Goal: Information Seeking & Learning: Check status

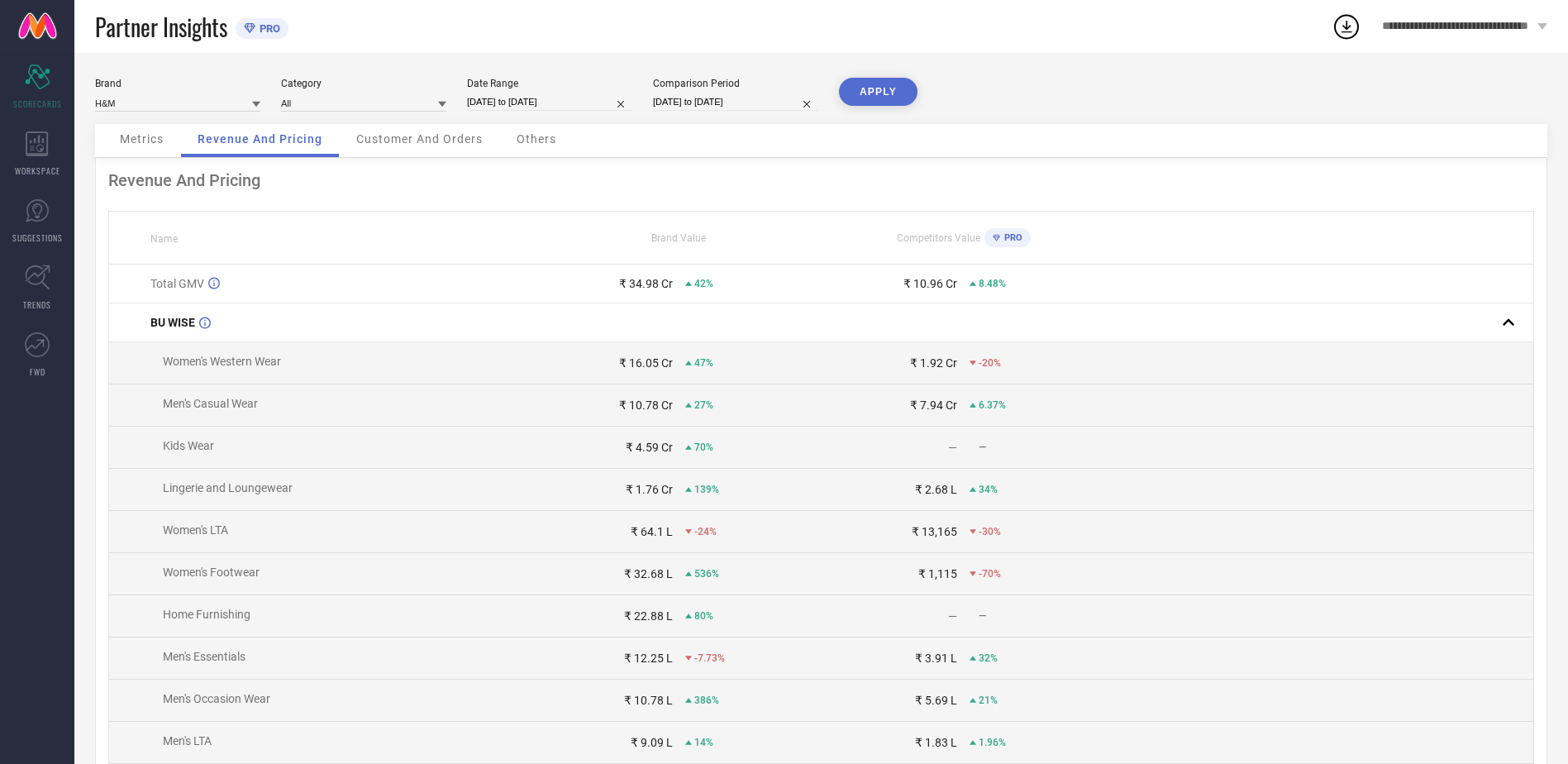
select select "8"
select select "2025"
select select "9"
select select "2025"
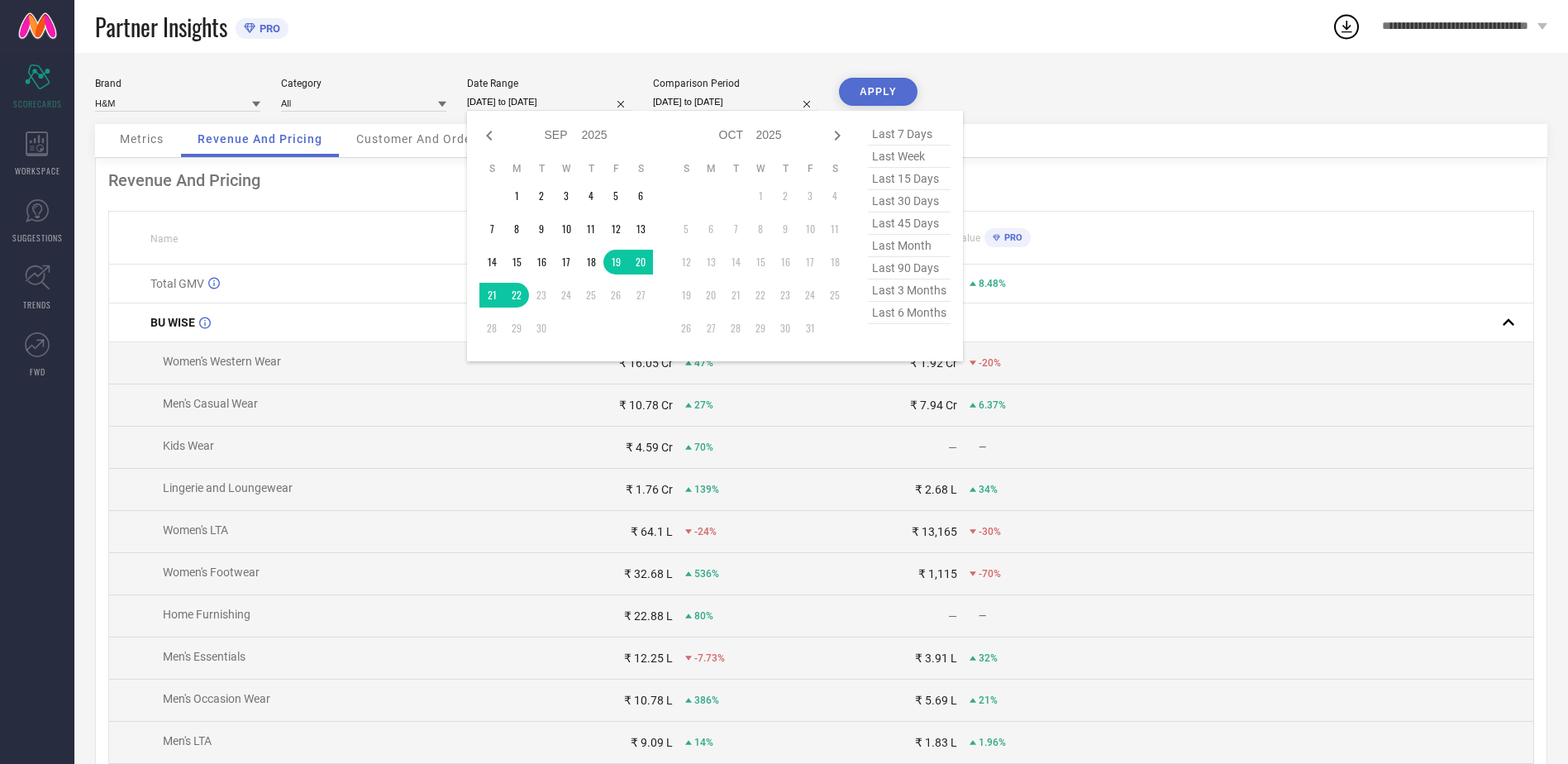
click at [554, 103] on input "[DATE] to [DATE]" at bounding box center [549, 102] width 165 height 17
click at [494, 134] on icon at bounding box center [489, 135] width 20 height 20
select select "6"
select select "2025"
select select "7"
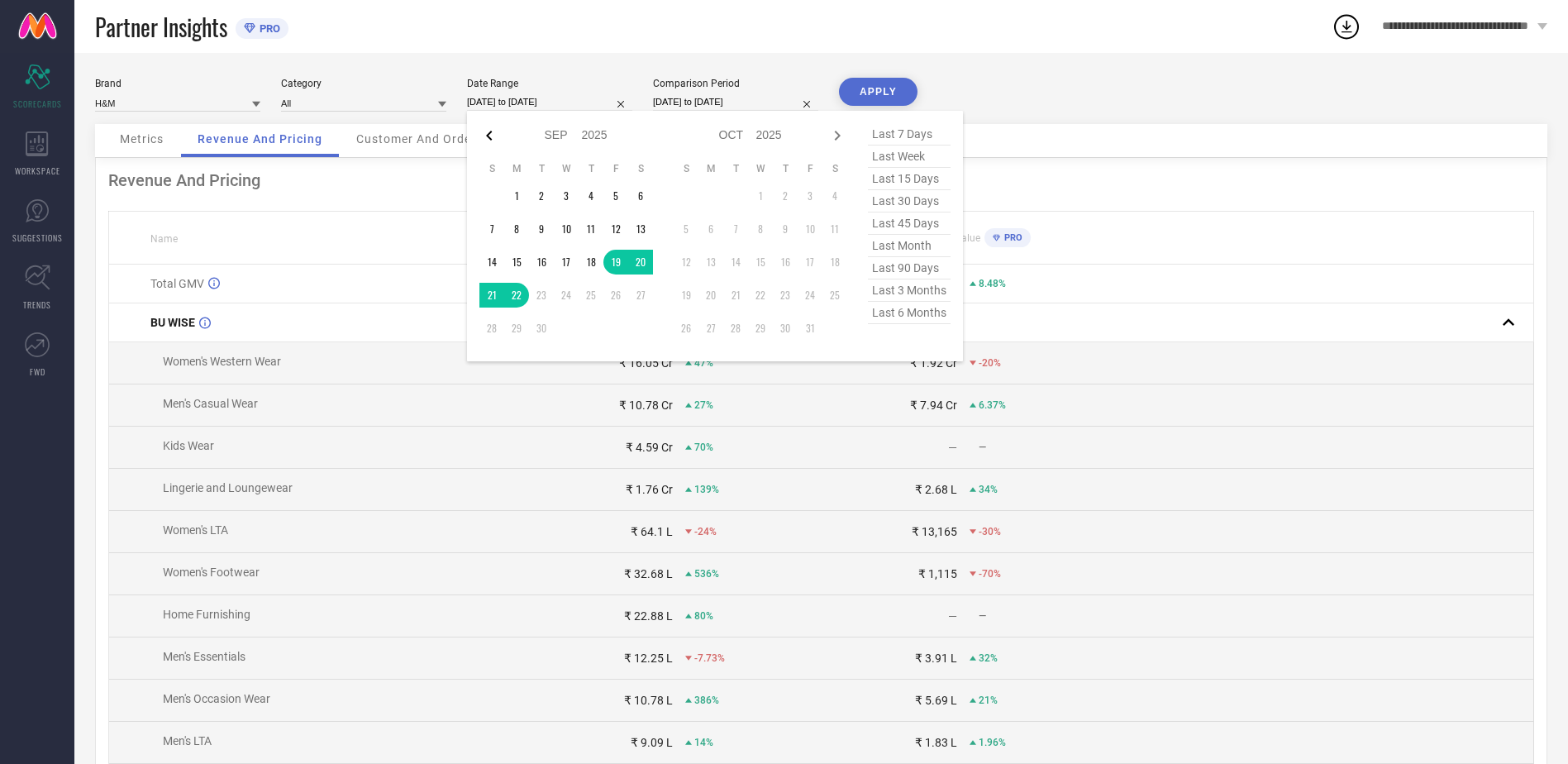
select select "2025"
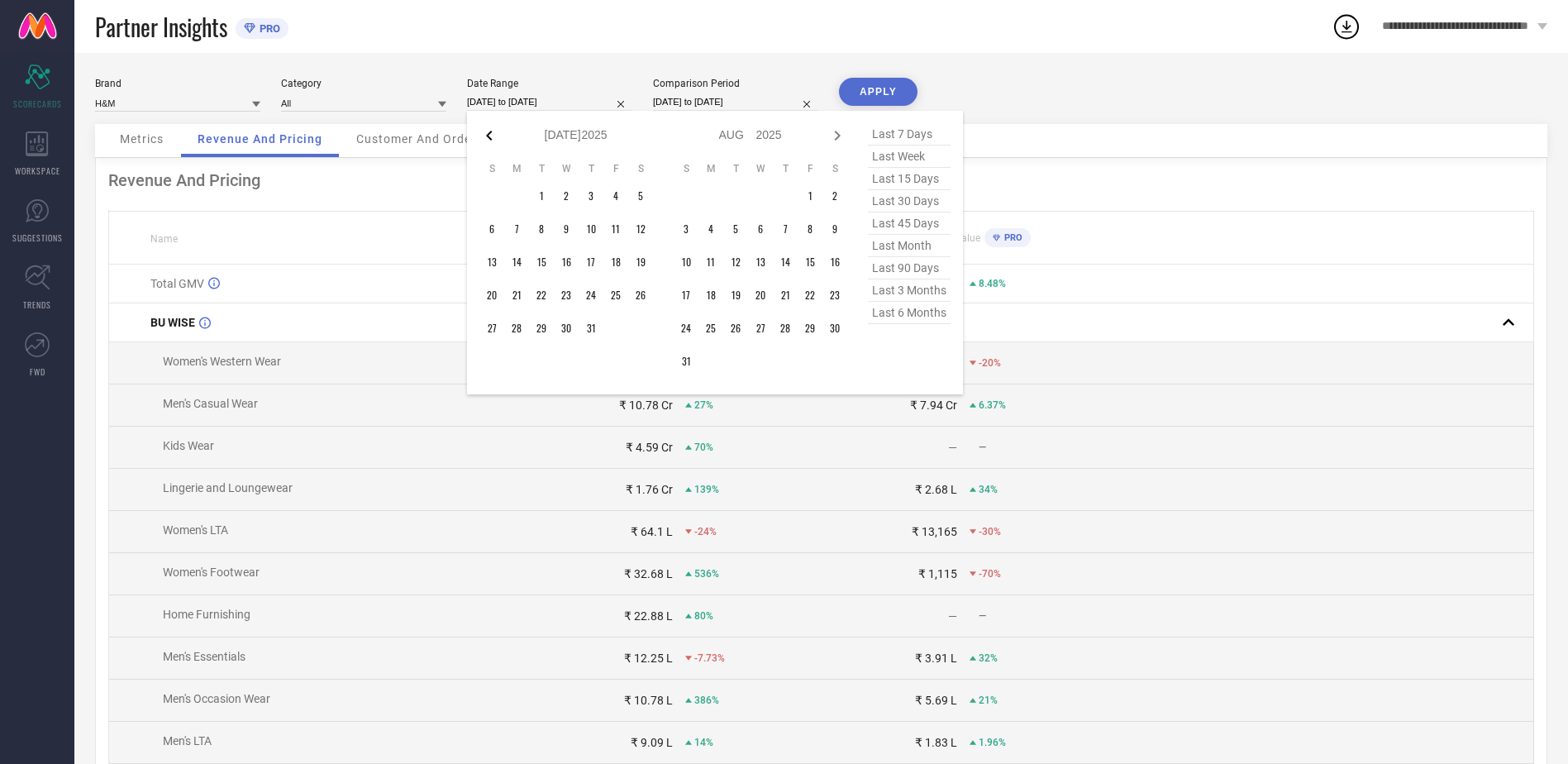
click at [494, 134] on icon at bounding box center [489, 135] width 20 height 20
select select "4"
select select "2025"
select select "5"
select select "2025"
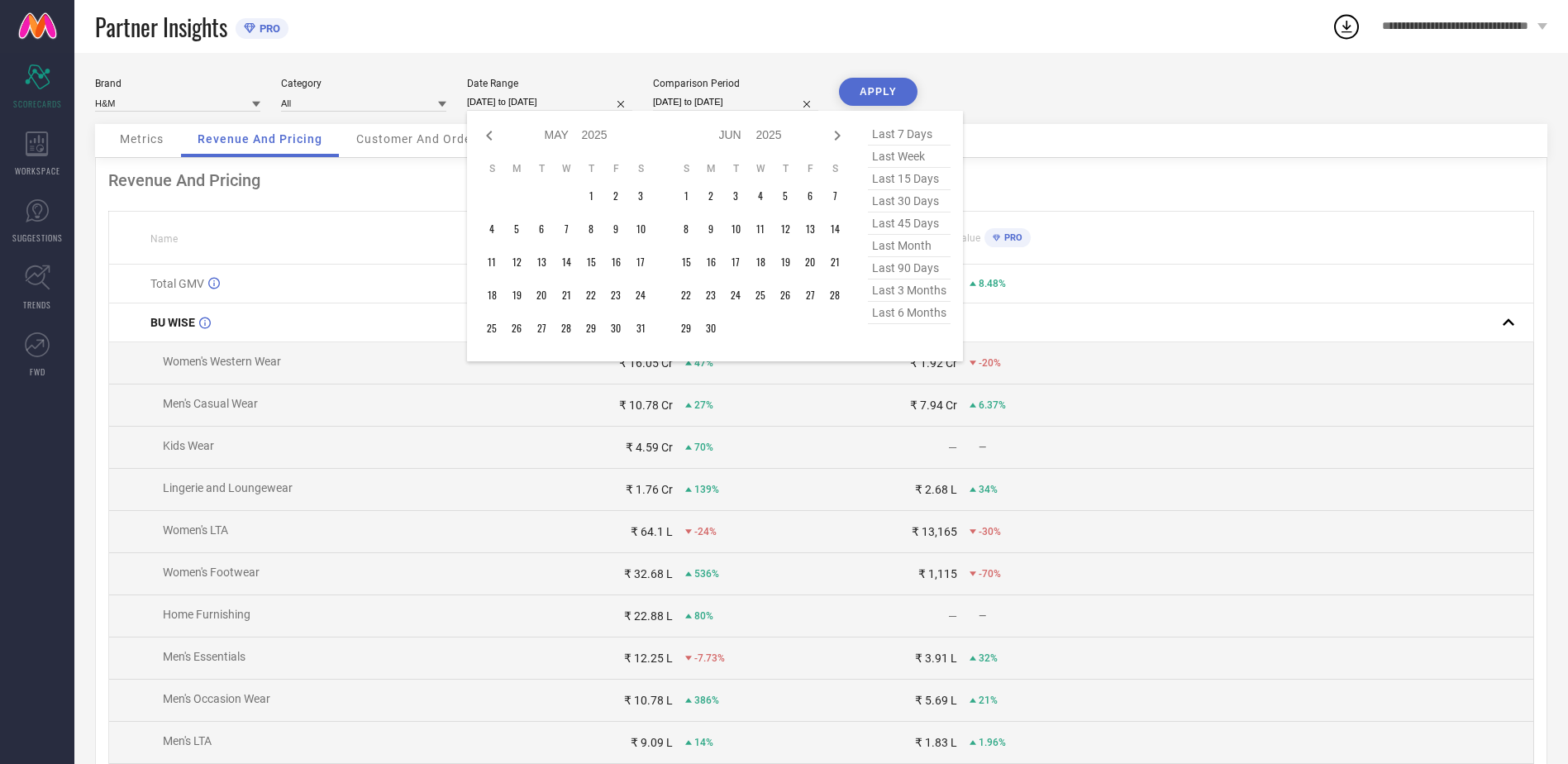
click at [494, 134] on icon at bounding box center [489, 135] width 20 height 20
select select "3"
select select "2025"
select select "4"
select select "2025"
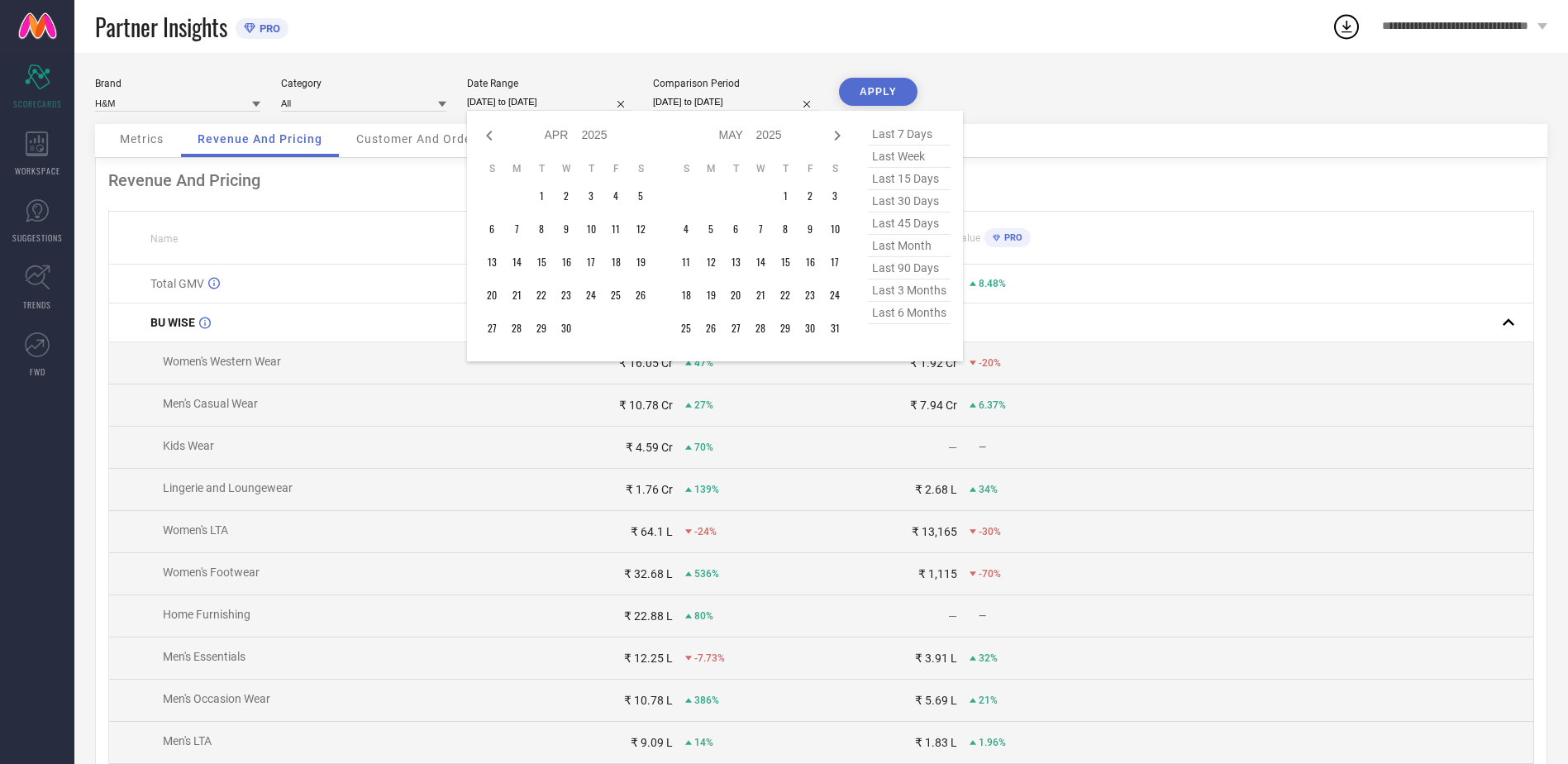
click at [494, 134] on icon at bounding box center [489, 135] width 20 height 20
select select "2"
select select "2025"
select select "3"
select select "2025"
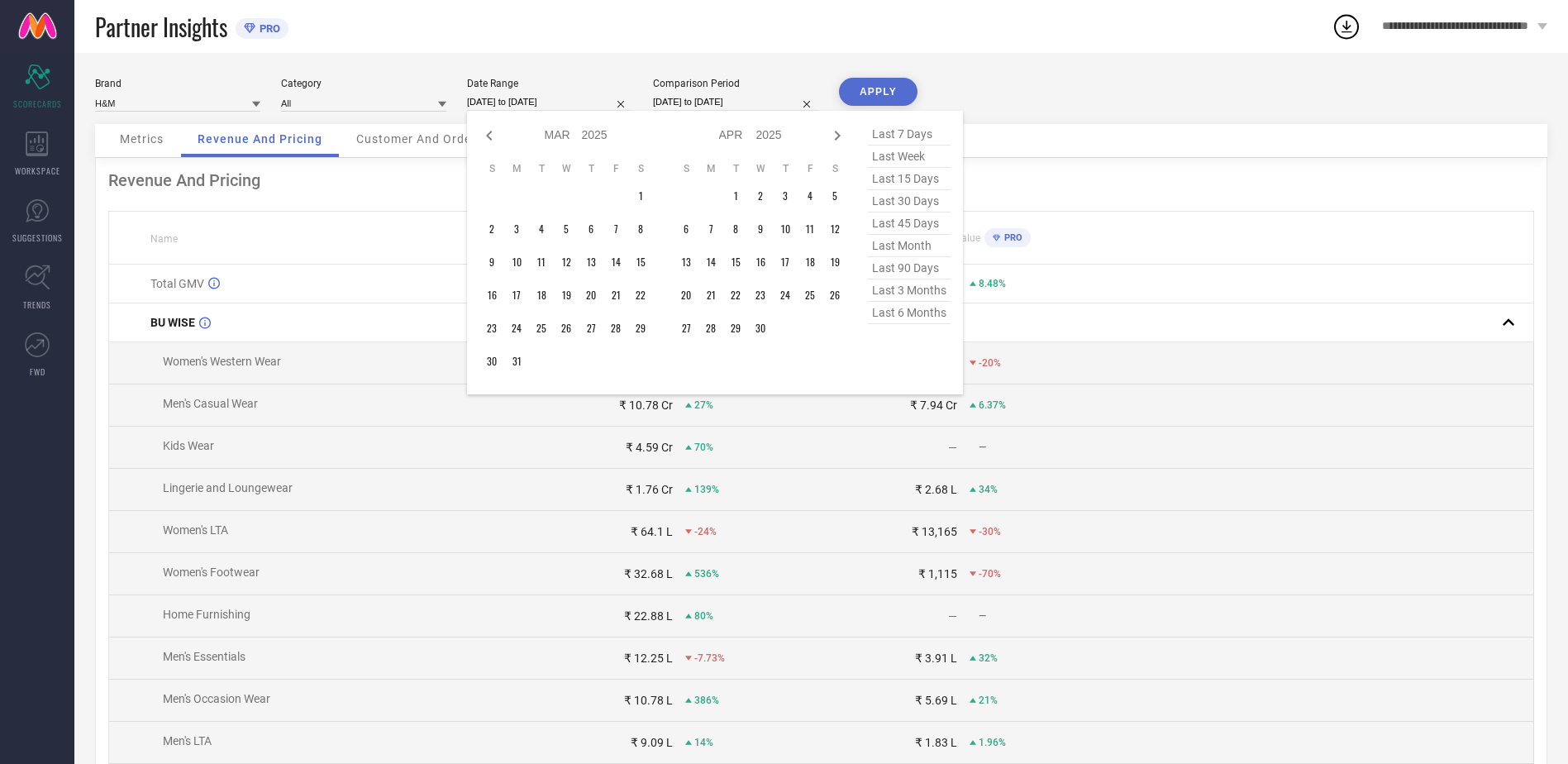
click at [494, 134] on icon at bounding box center [489, 135] width 20 height 20
select select "1"
select select "2025"
select select "2"
select select "2025"
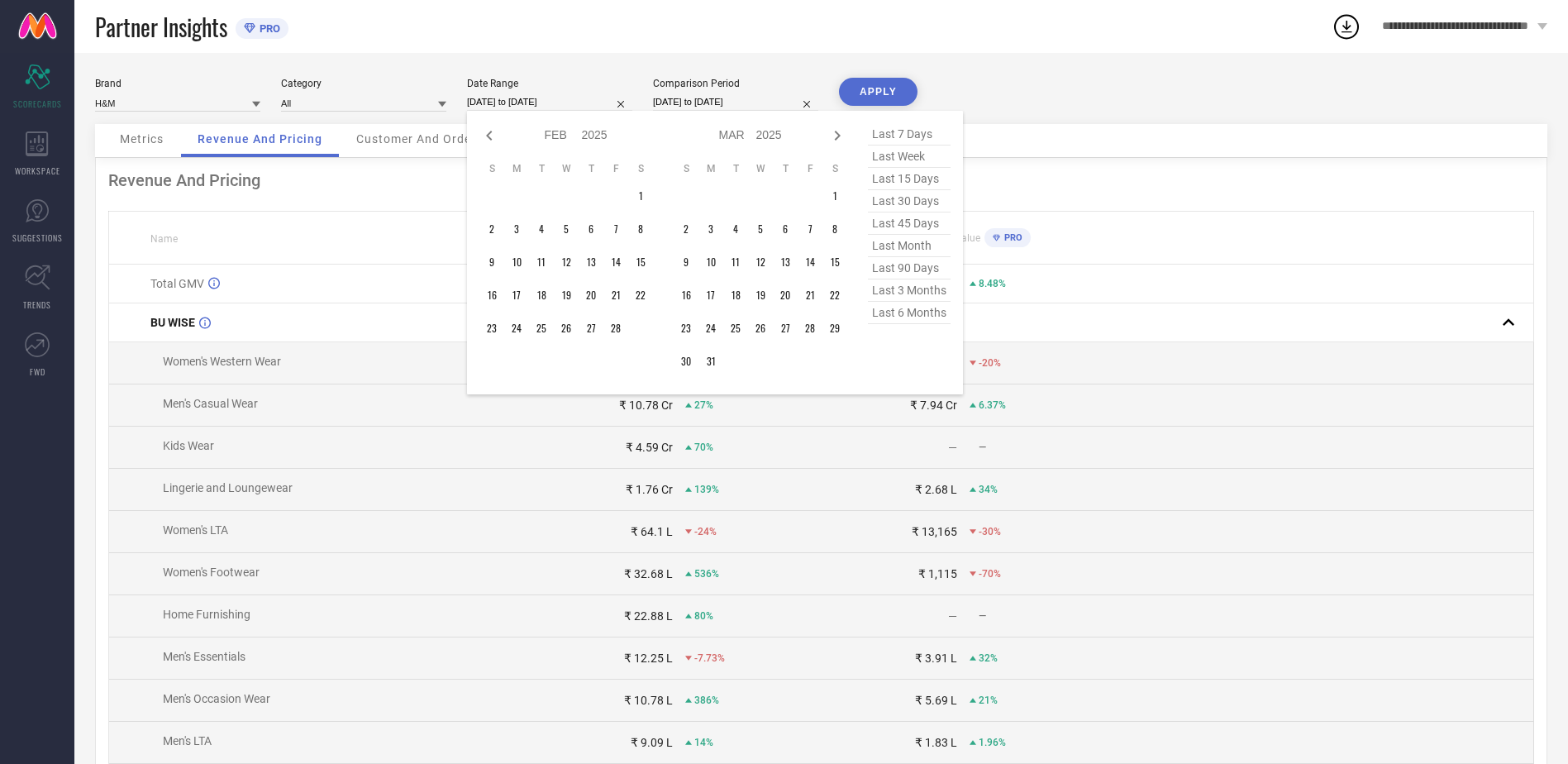
click at [494, 134] on icon at bounding box center [489, 135] width 20 height 20
select select "2025"
select select "1"
select select "2025"
click at [494, 134] on icon at bounding box center [489, 135] width 20 height 20
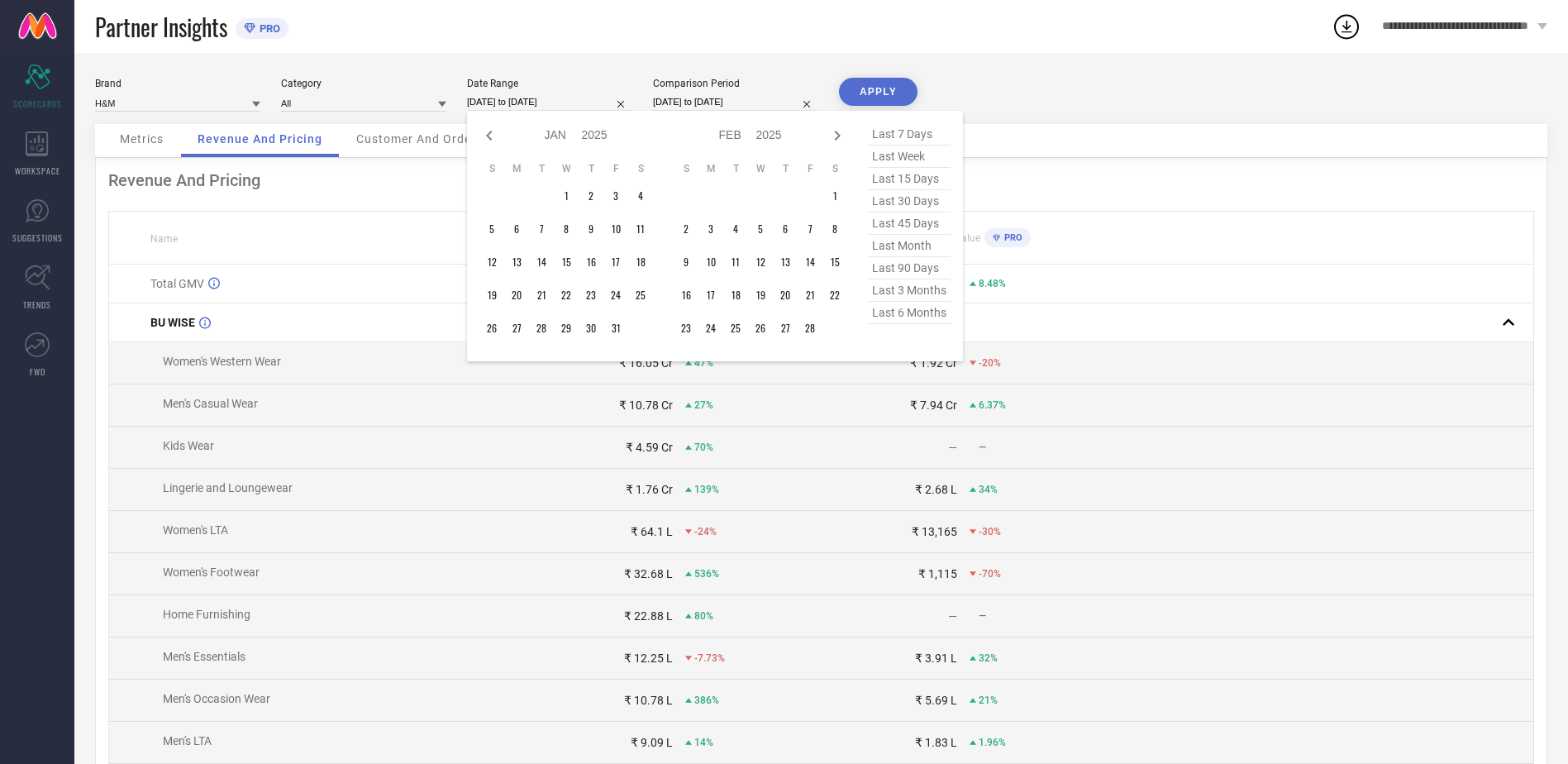
select select "11"
select select "2024"
select select "2025"
type input "After [DATE]"
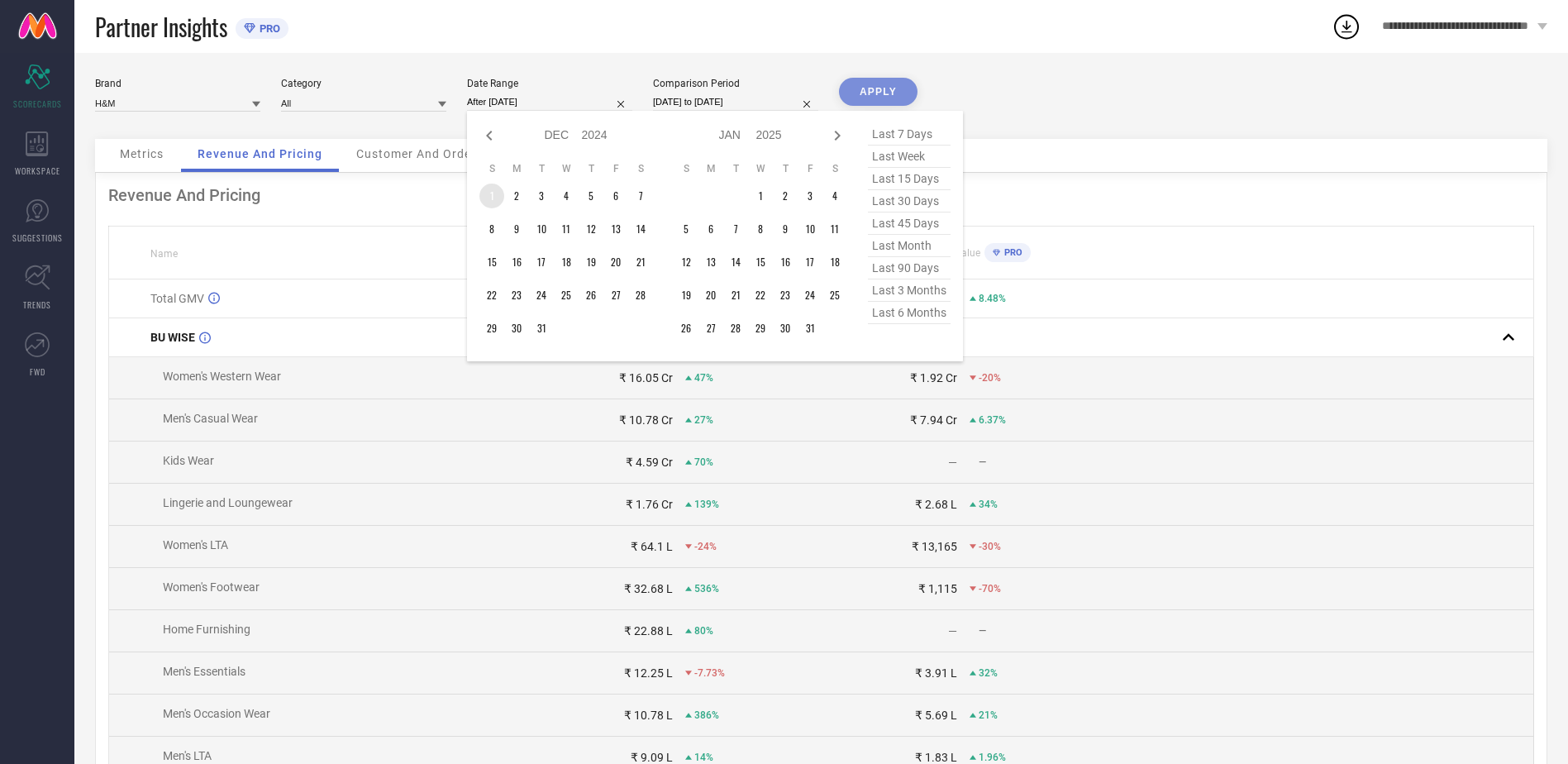
click at [494, 198] on td "1" at bounding box center [492, 196] width 25 height 25
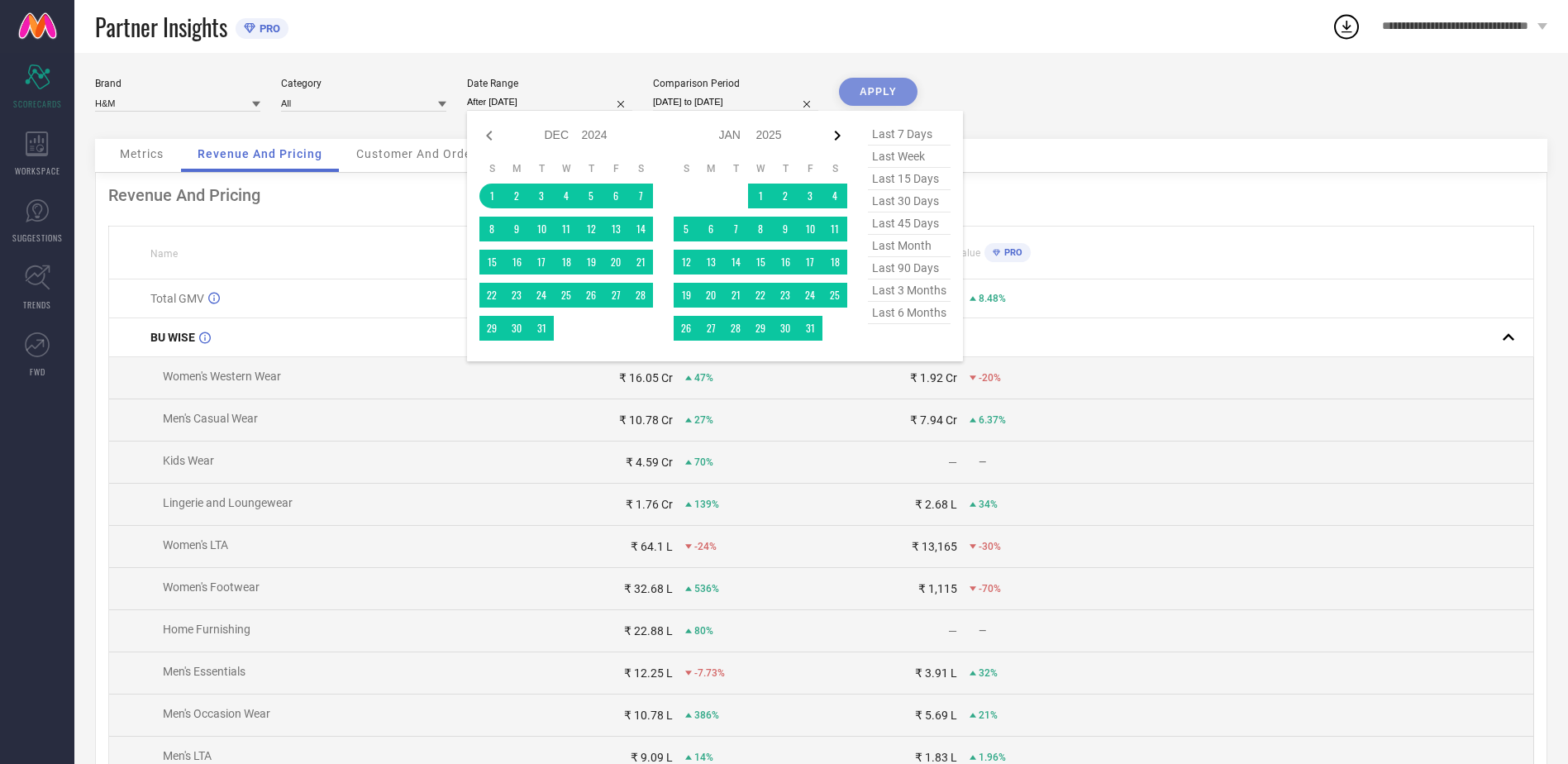
click at [837, 137] on icon at bounding box center [837, 135] width 6 height 10
select select "1"
select select "2025"
select select "2"
select select "2025"
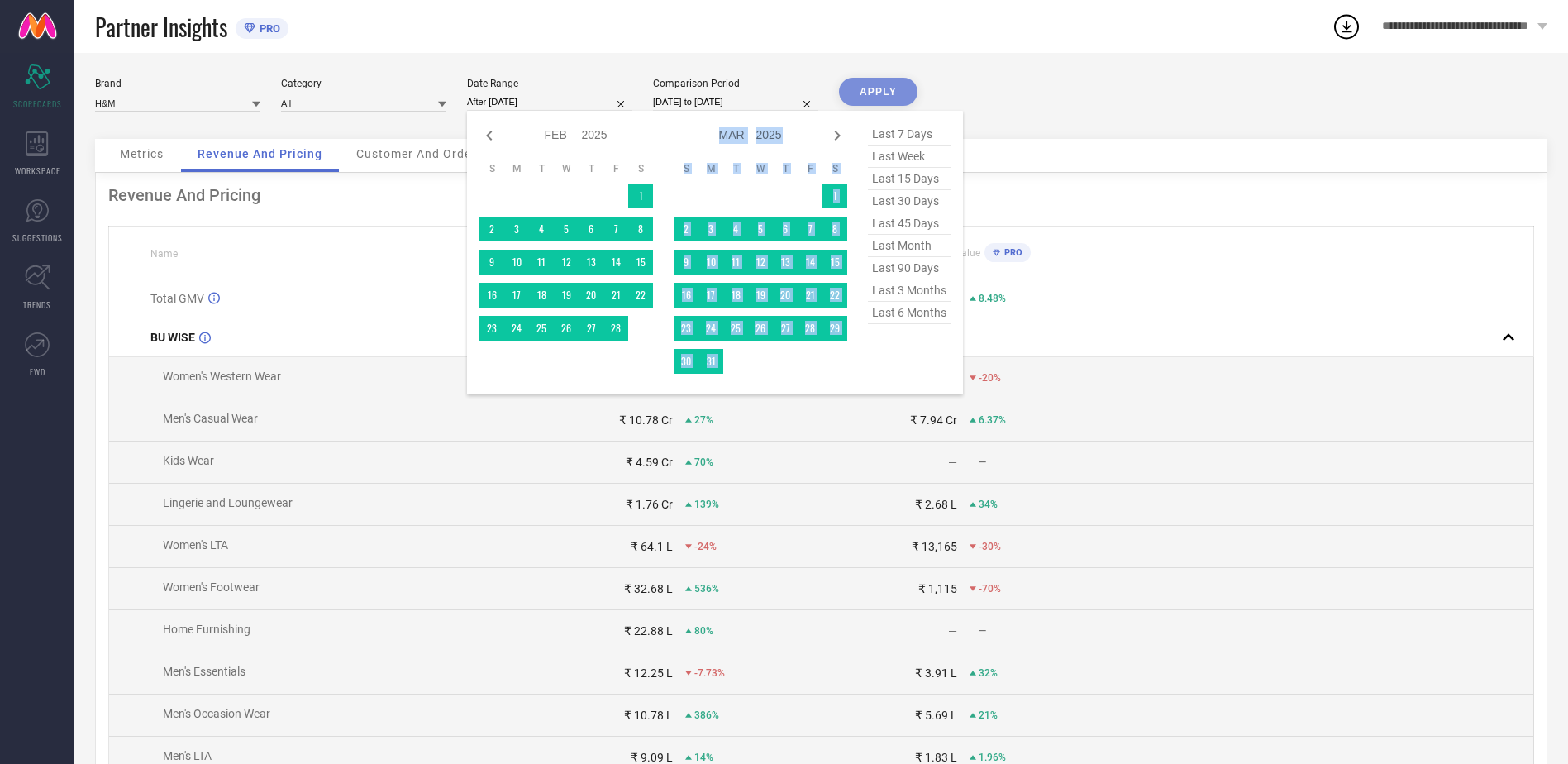
click at [837, 137] on icon at bounding box center [837, 135] width 6 height 10
select select "2"
select select "2025"
select select "3"
select select "2025"
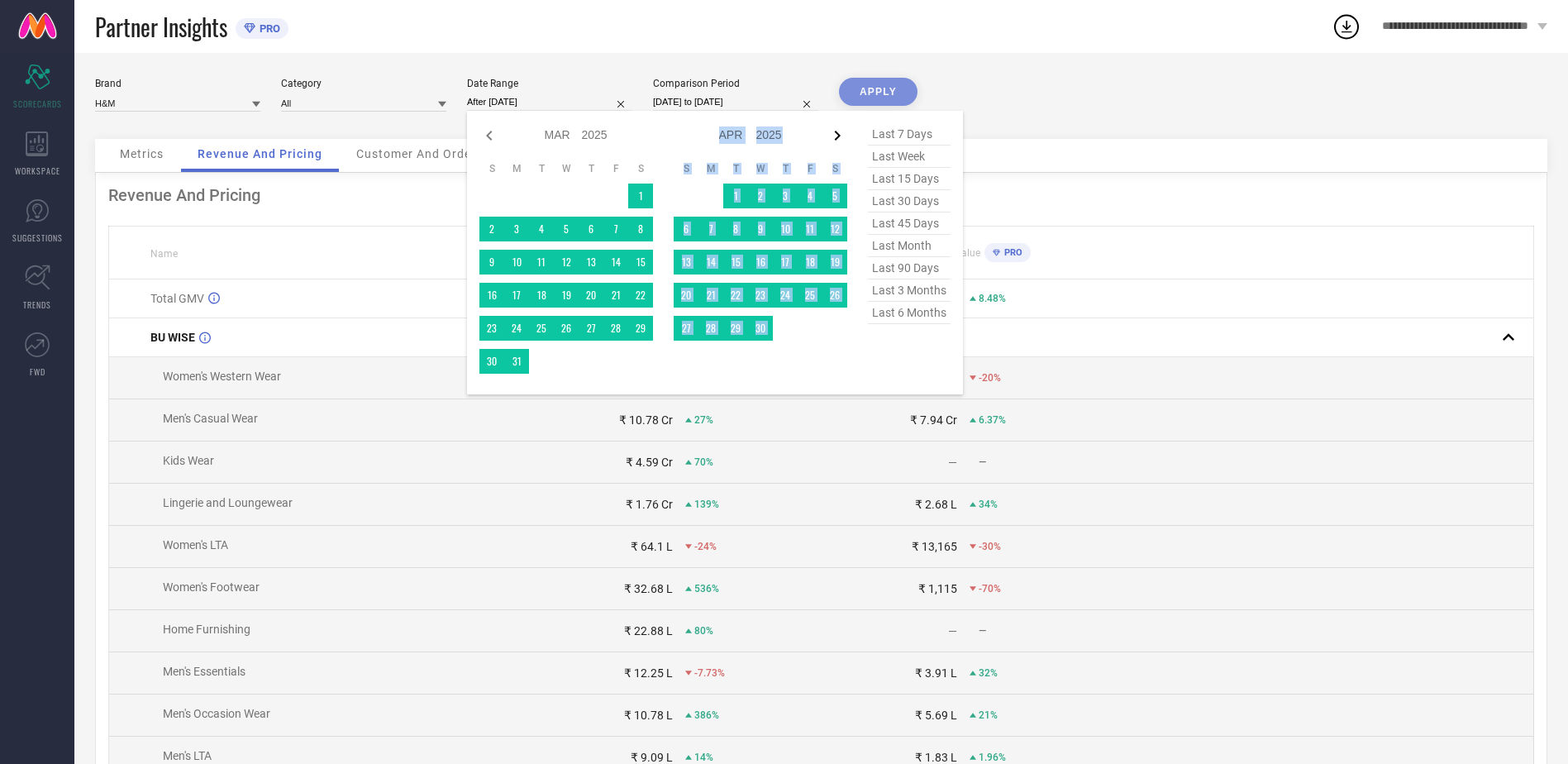
click at [837, 137] on icon at bounding box center [837, 135] width 6 height 10
select select "3"
select select "2025"
select select "4"
select select "2025"
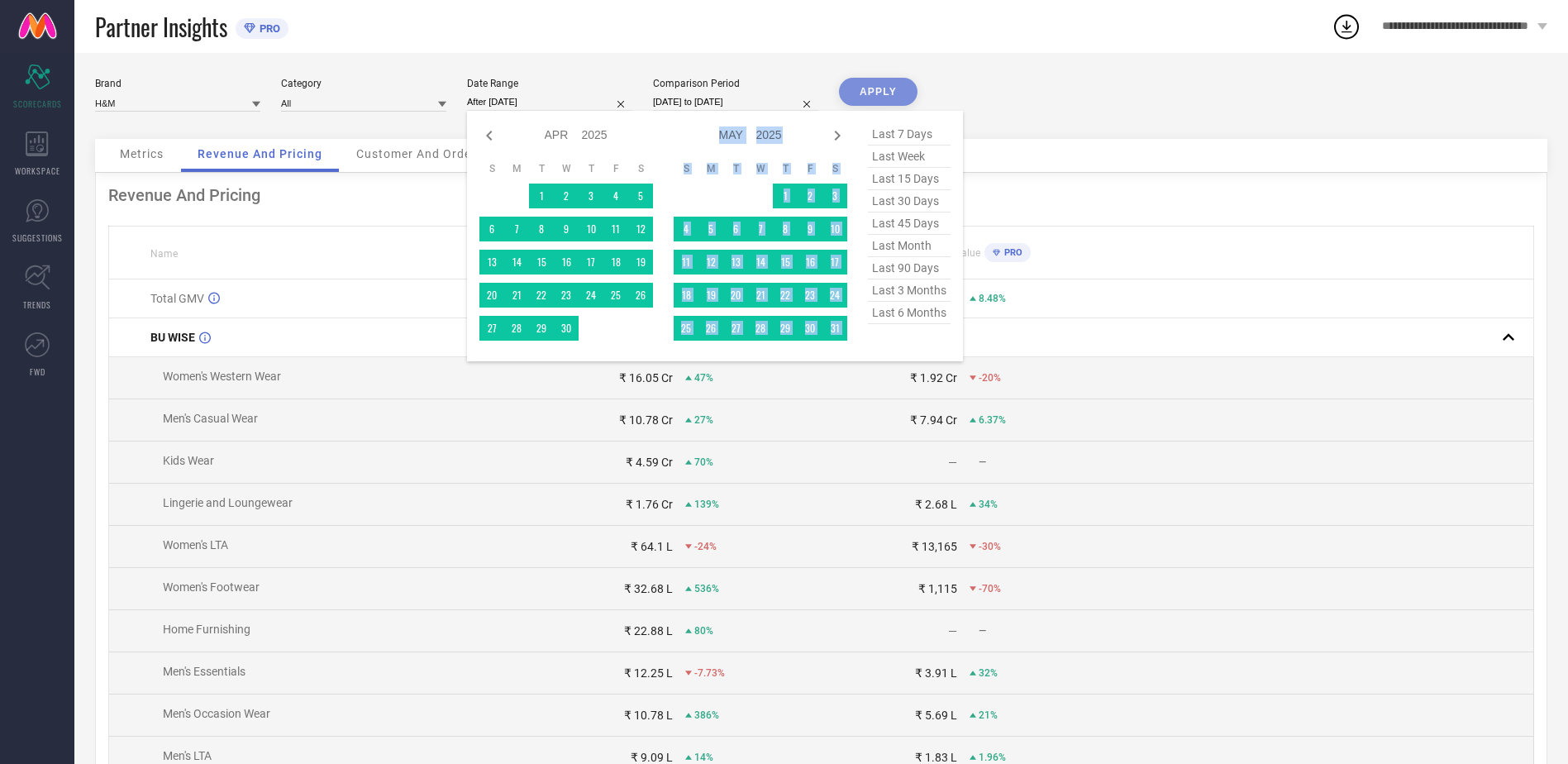
click at [837, 137] on icon at bounding box center [837, 135] width 6 height 10
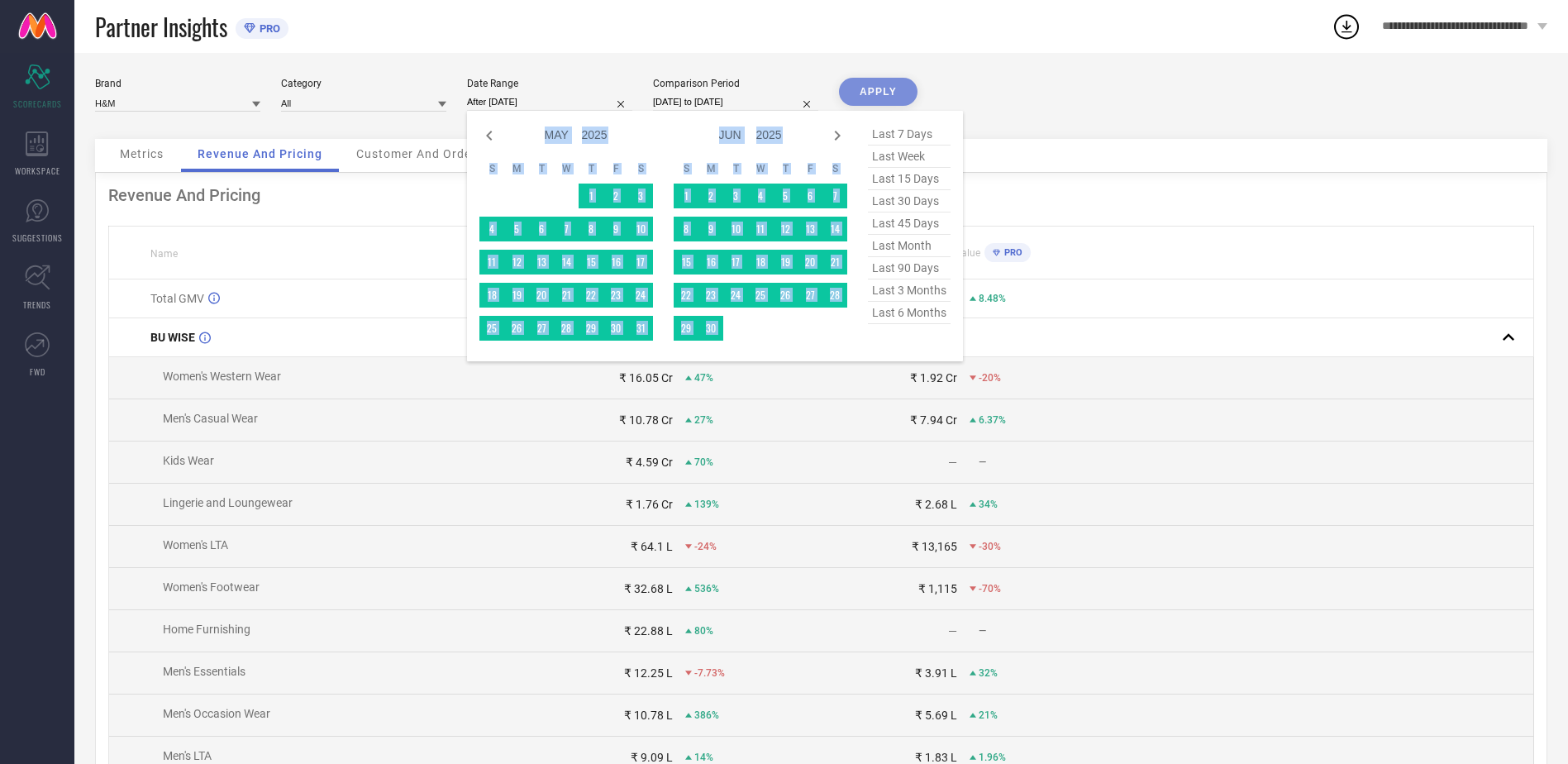
click at [837, 137] on icon at bounding box center [837, 135] width 6 height 10
select select "5"
select select "2025"
select select "6"
select select "2025"
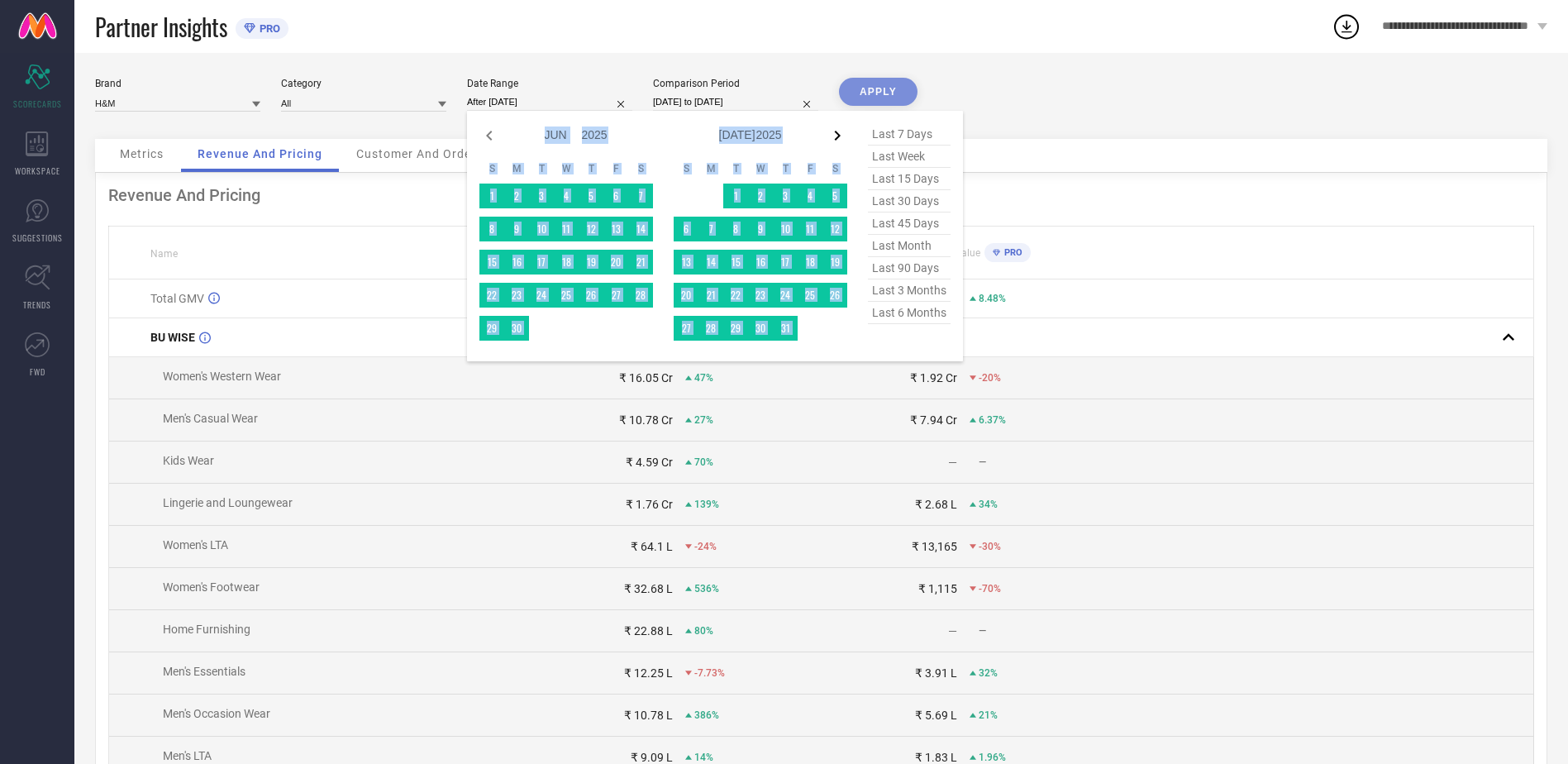
click at [836, 134] on icon at bounding box center [837, 135] width 20 height 20
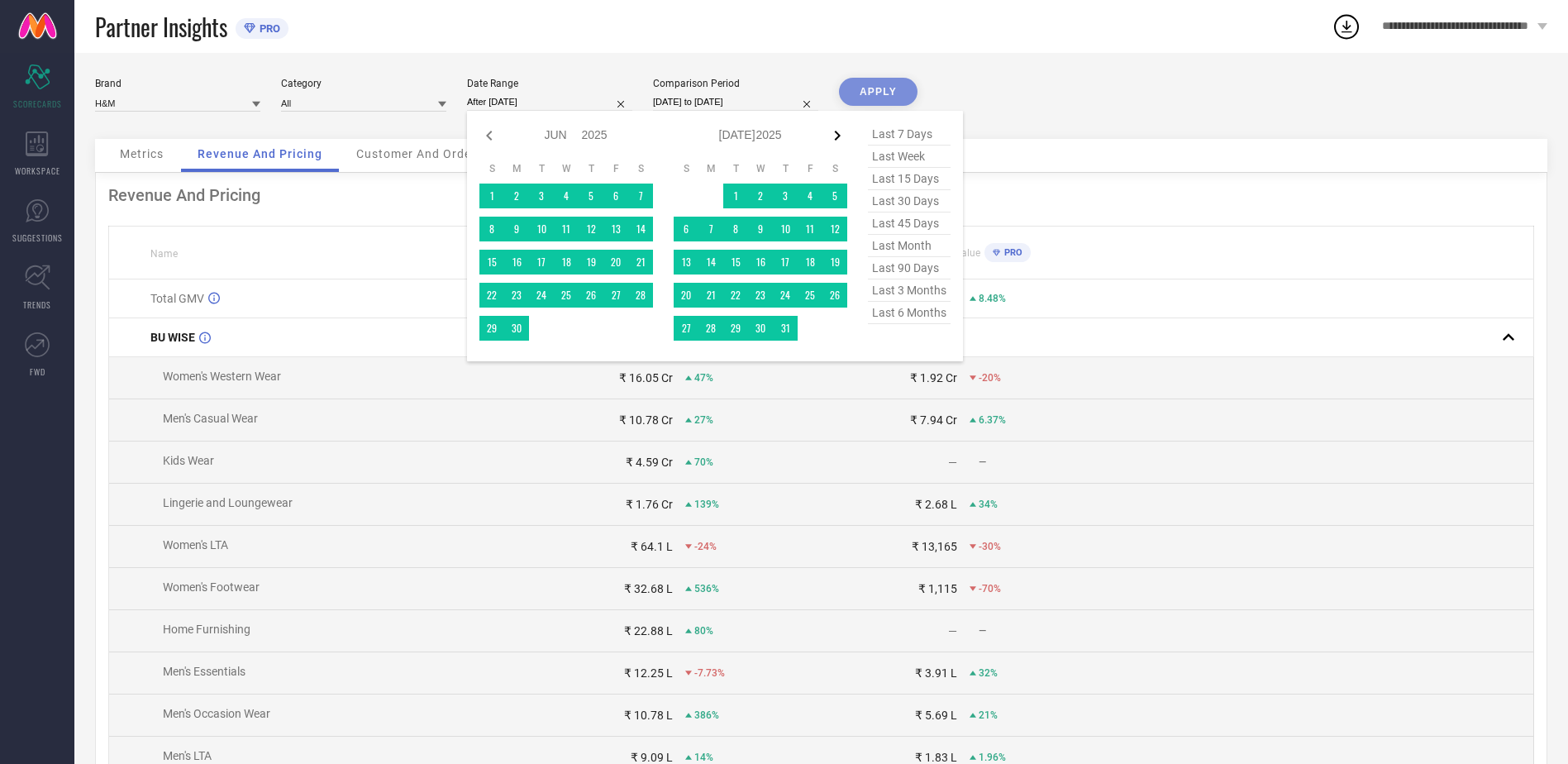
select select "6"
select select "2025"
select select "7"
select select "2025"
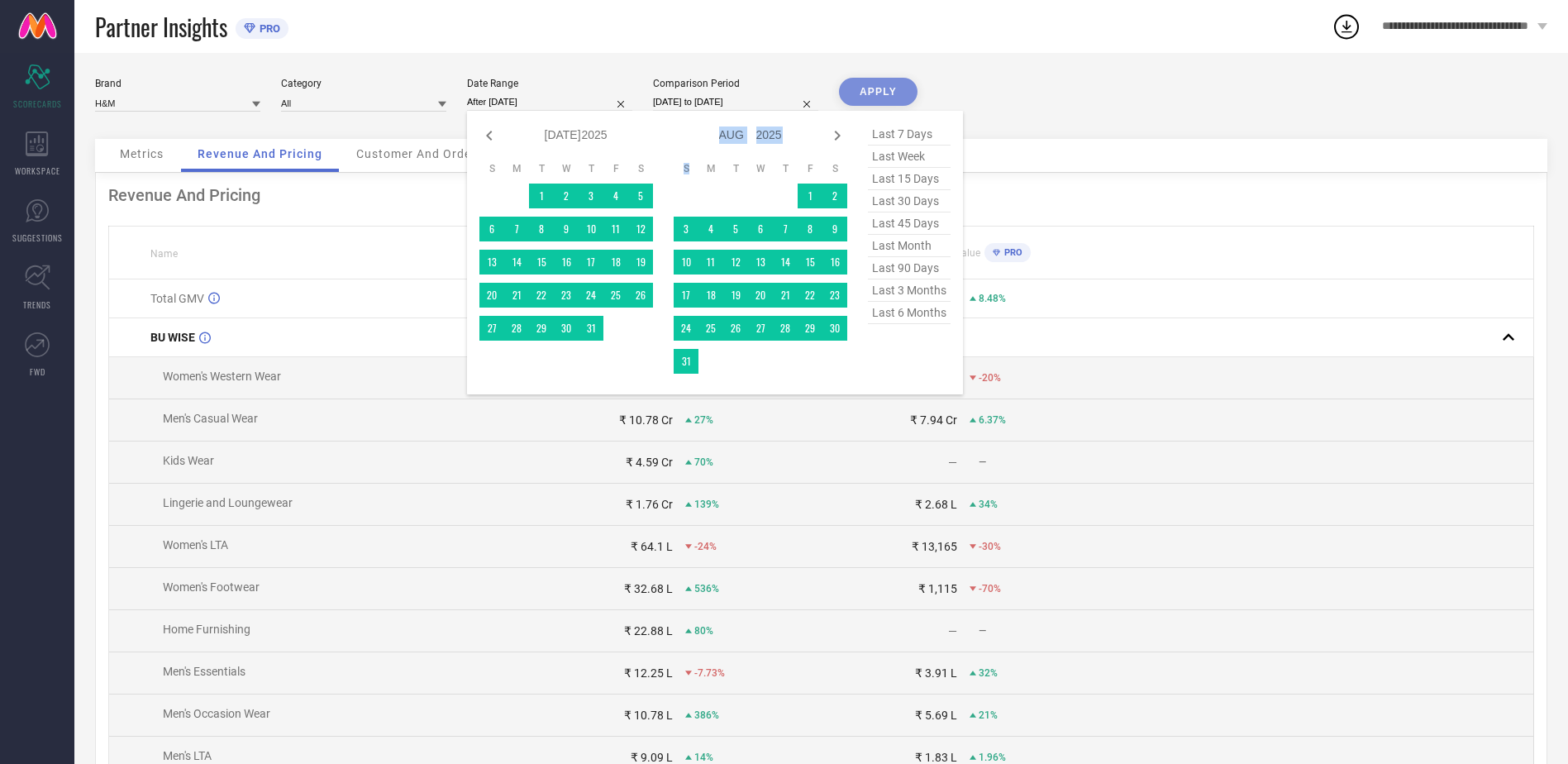
click at [836, 134] on icon at bounding box center [837, 135] width 20 height 20
select select "7"
select select "2025"
select select "8"
select select "2025"
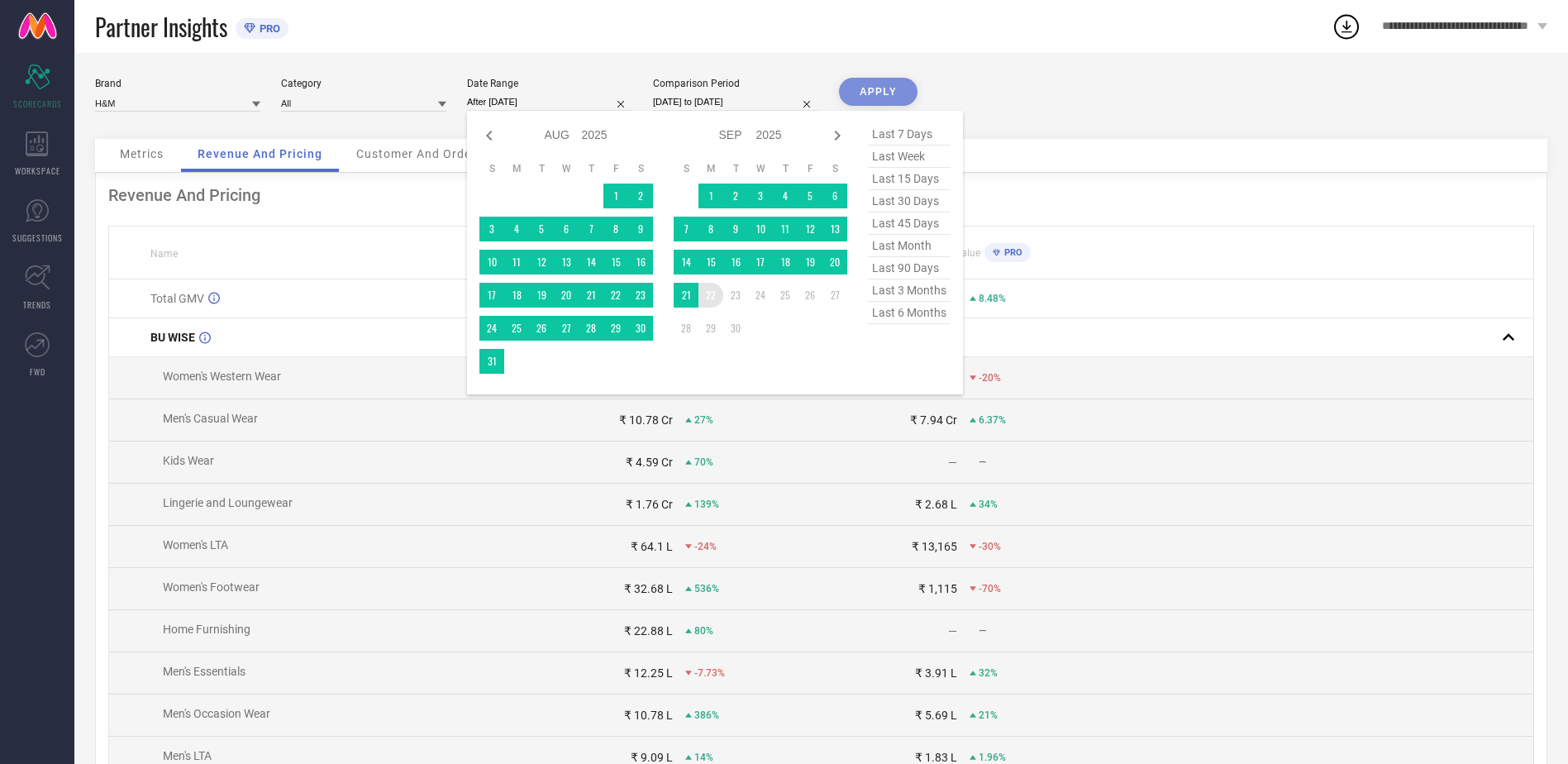
type input "[DATE] to [DATE]"
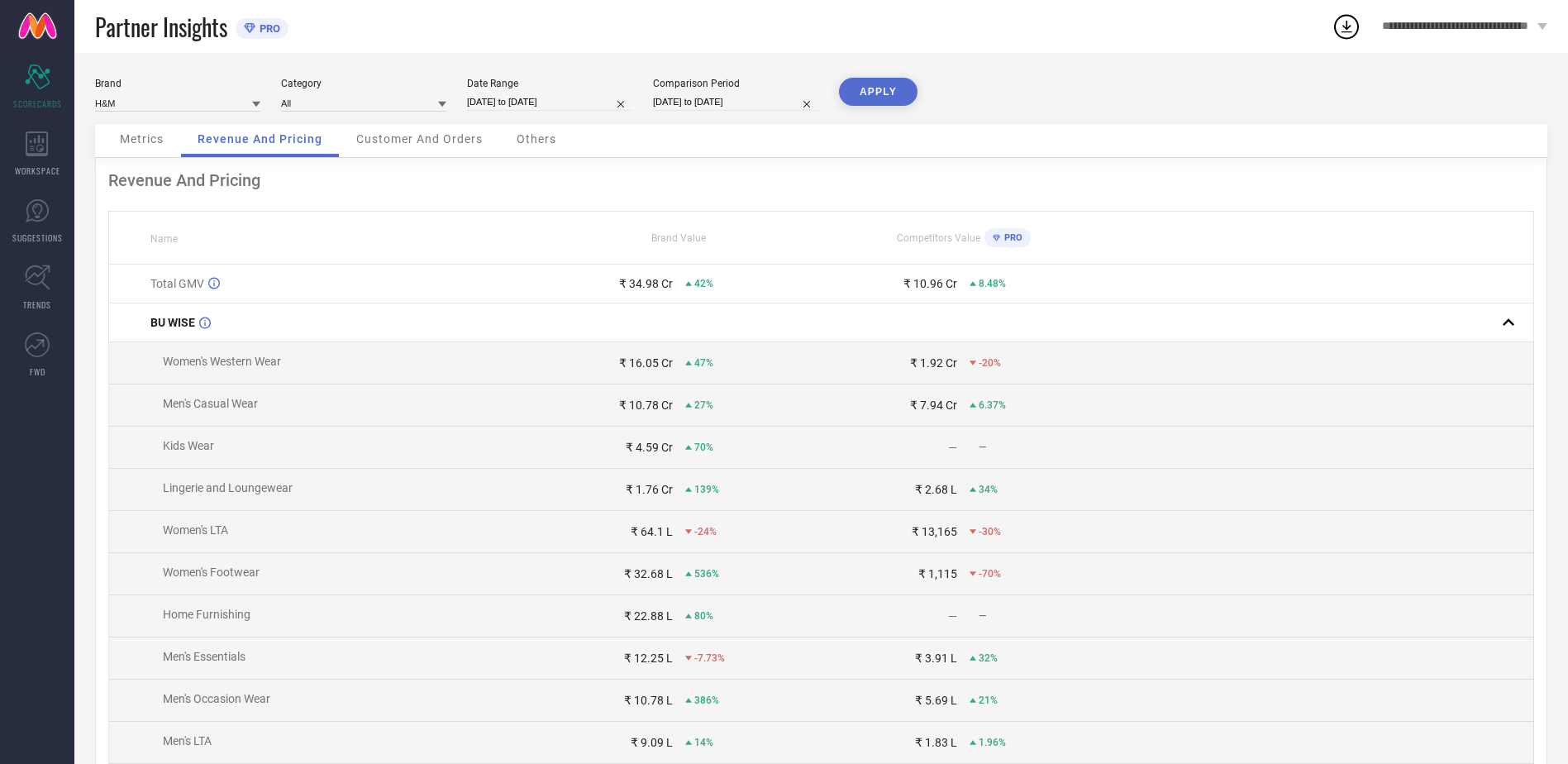
select select "8"
select select "2024"
select select "9"
select select "2024"
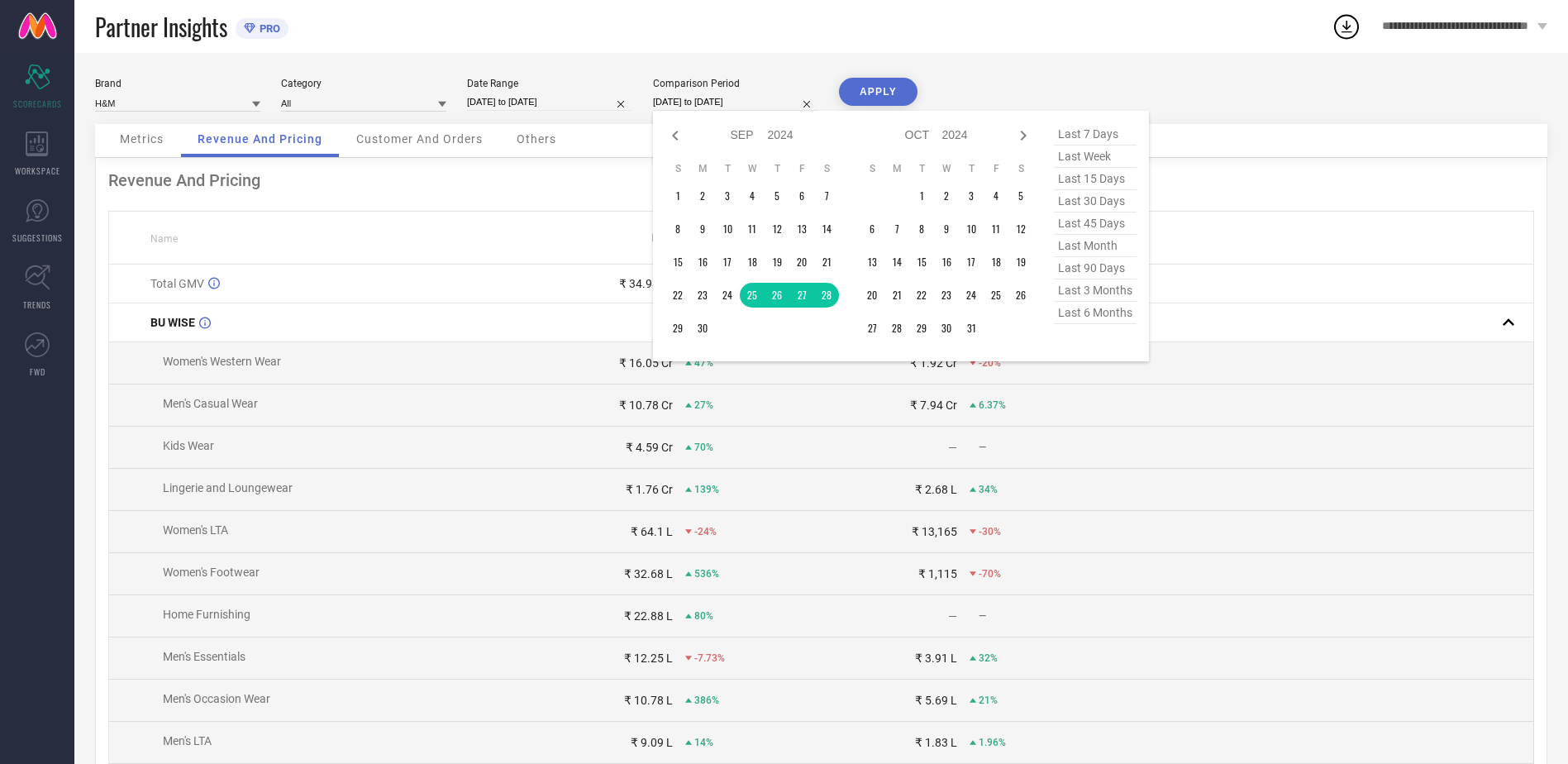
click at [753, 109] on input "[DATE] to [DATE]" at bounding box center [735, 102] width 165 height 17
click at [677, 134] on icon at bounding box center [675, 135] width 20 height 20
select select "7"
select select "2024"
select select "8"
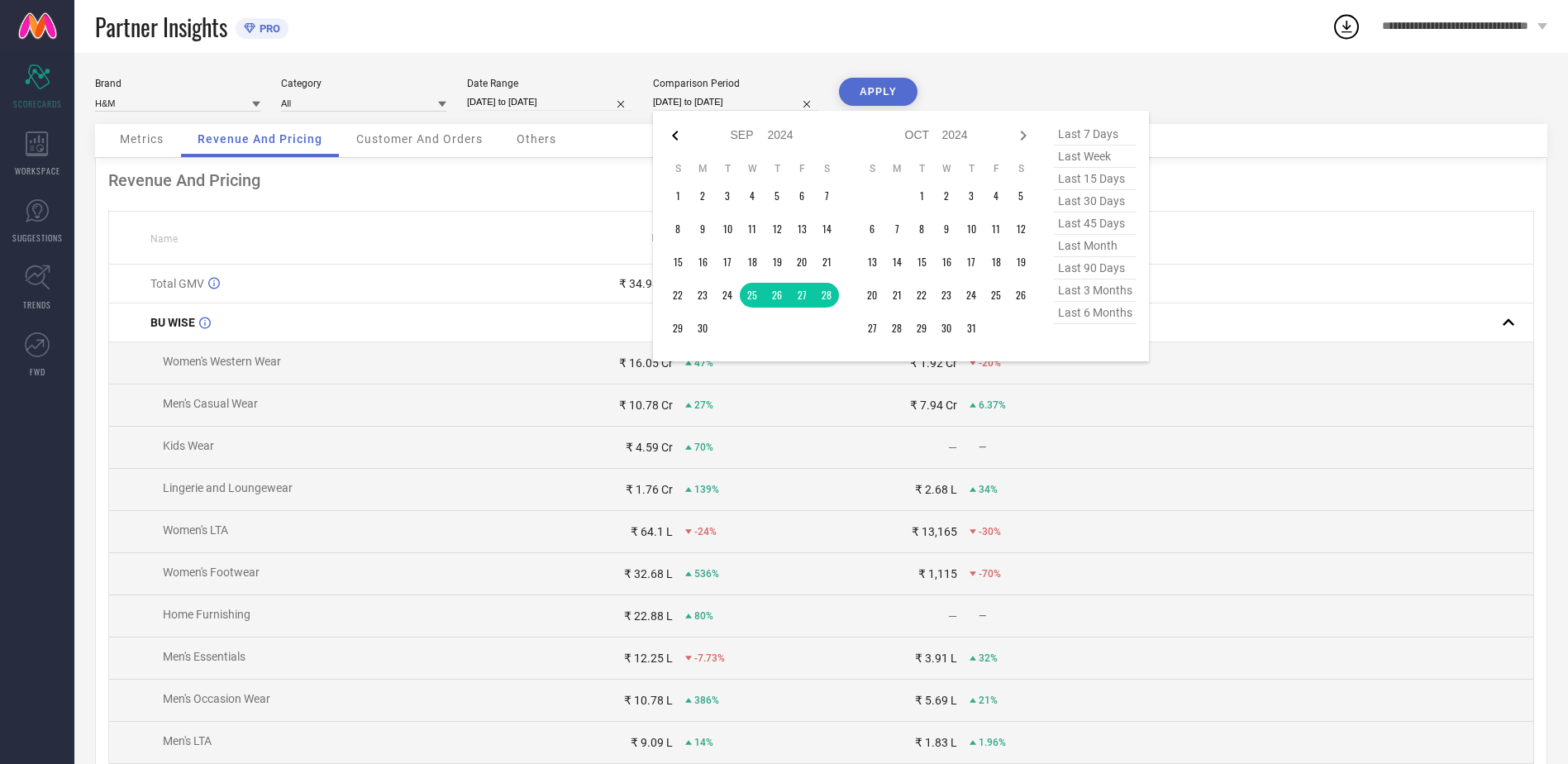
select select "2024"
click at [677, 134] on icon at bounding box center [675, 135] width 20 height 20
select select "6"
select select "2024"
select select "7"
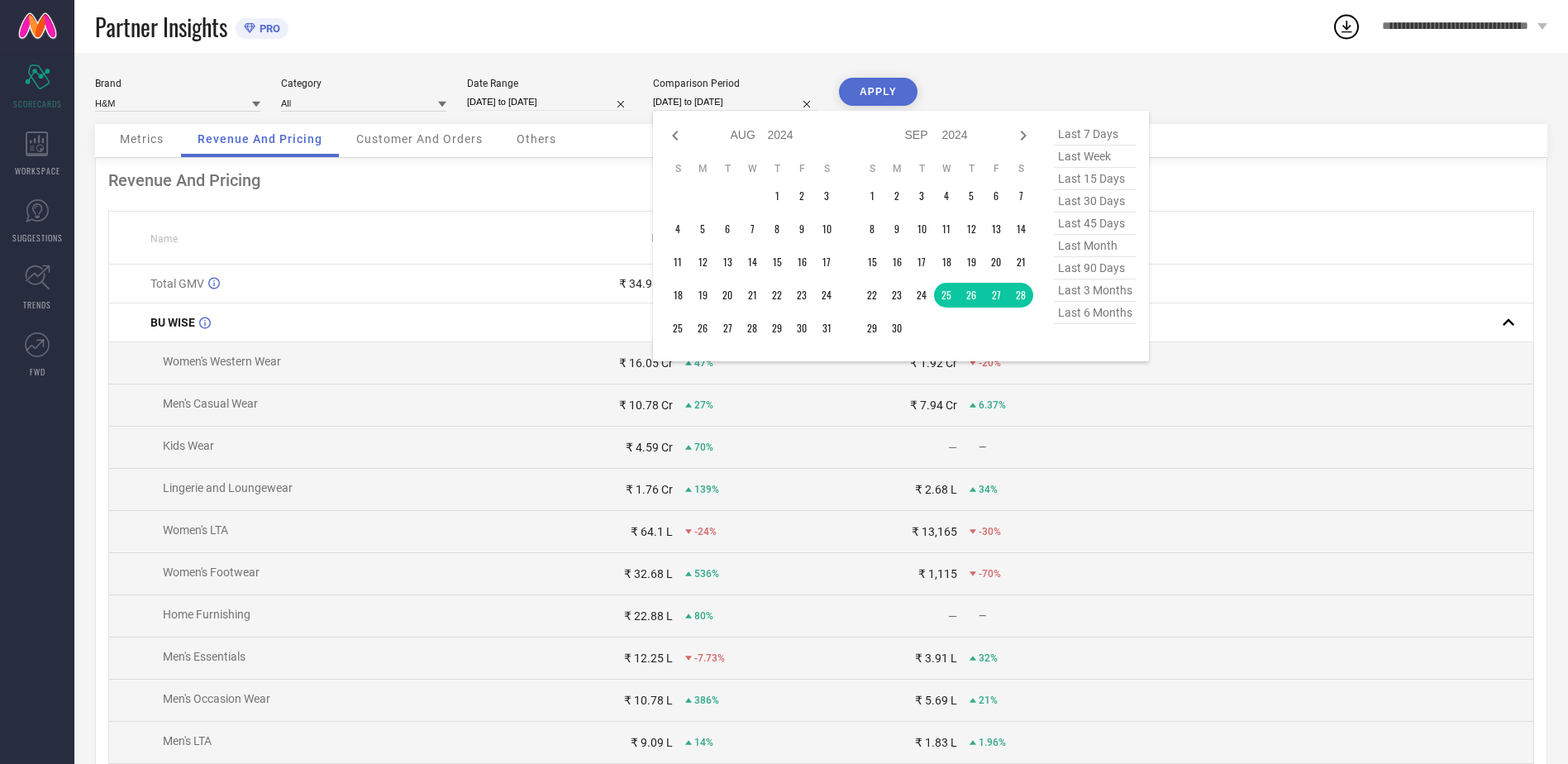
select select "2024"
click at [677, 134] on icon at bounding box center [675, 135] width 20 height 20
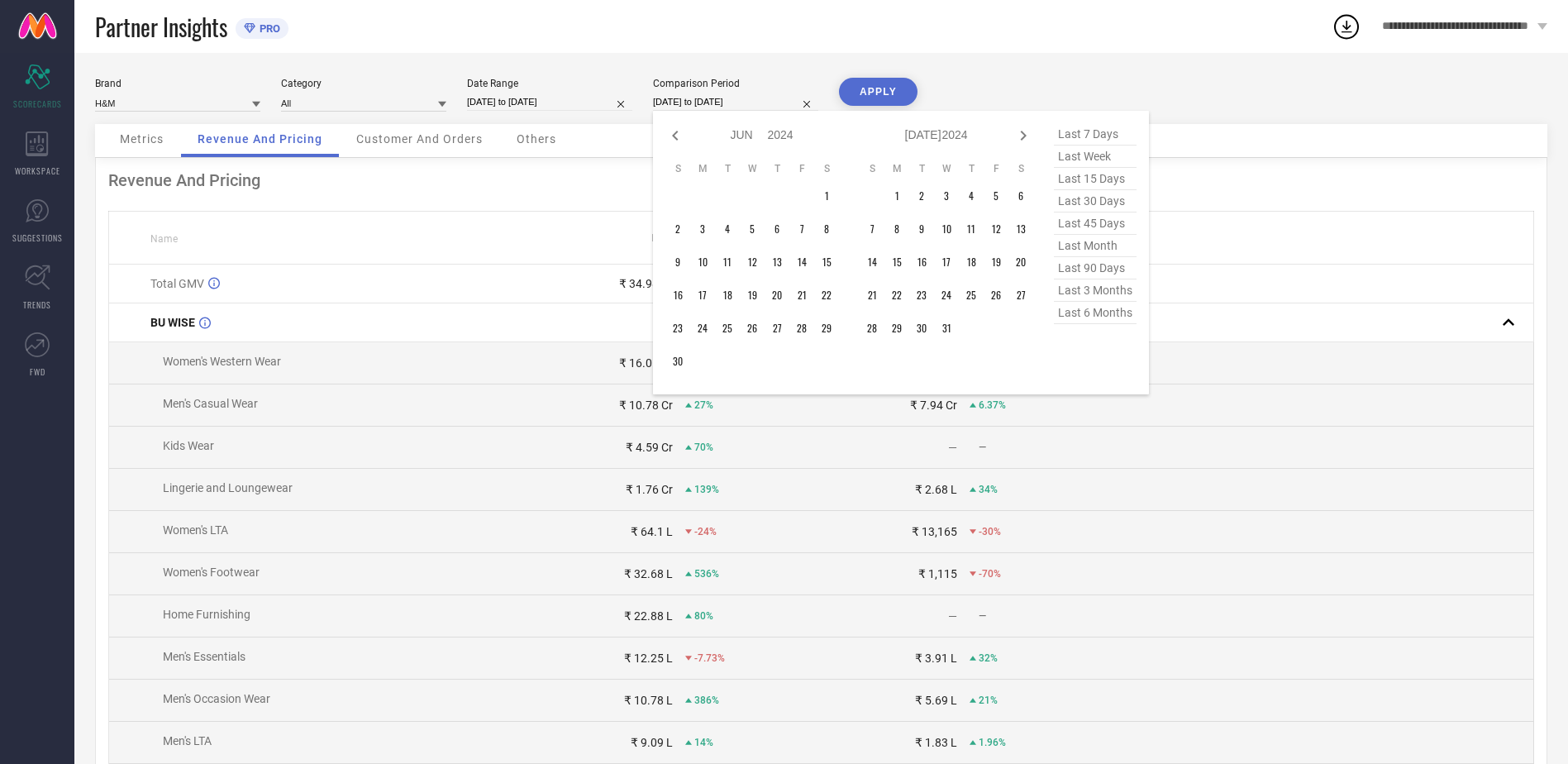
click at [677, 134] on icon at bounding box center [675, 135] width 20 height 20
select select "3"
select select "2024"
select select "4"
select select "2024"
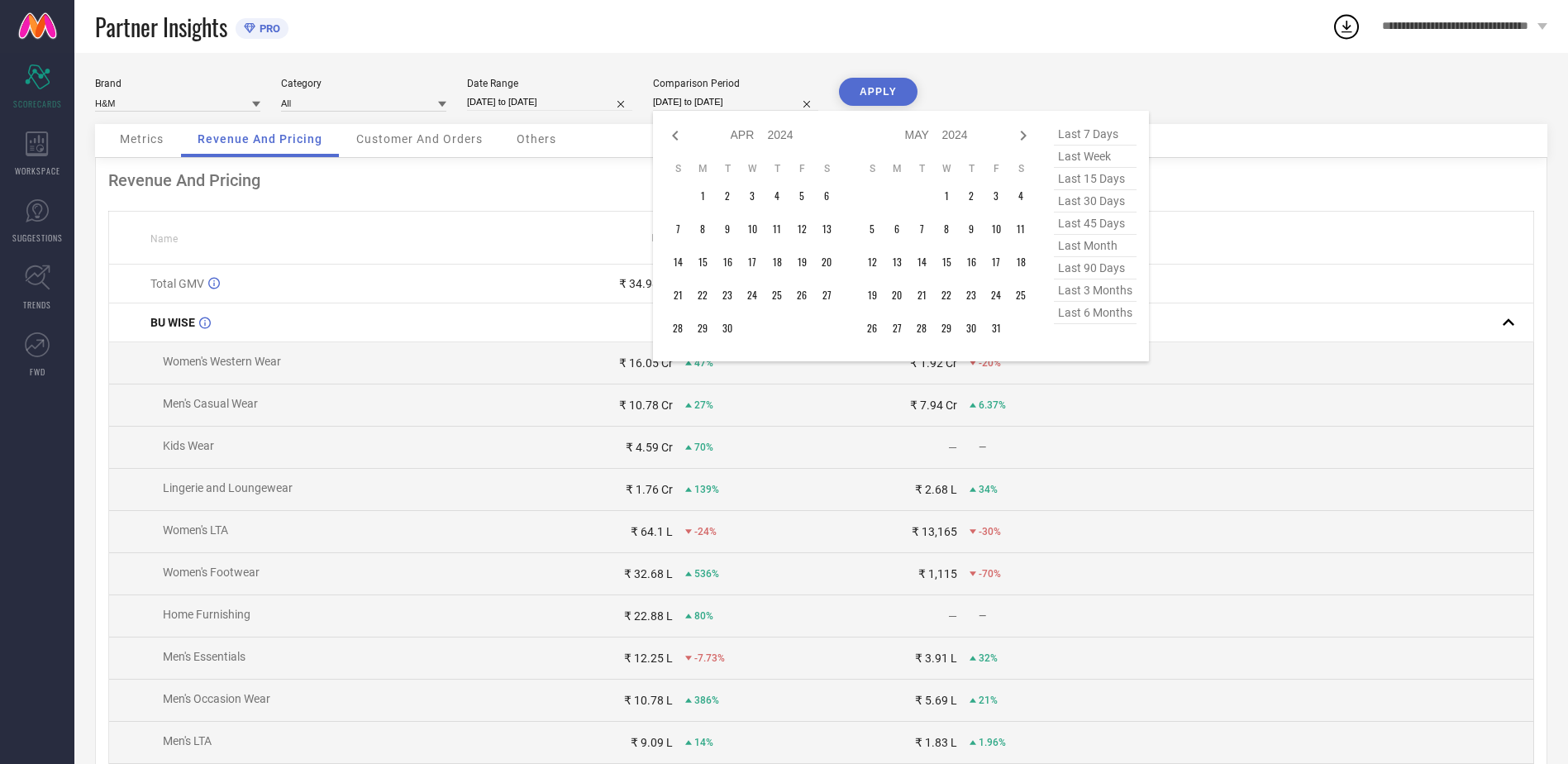
click at [677, 134] on icon at bounding box center [675, 135] width 20 height 20
select select "2"
select select "2024"
select select "3"
select select "2024"
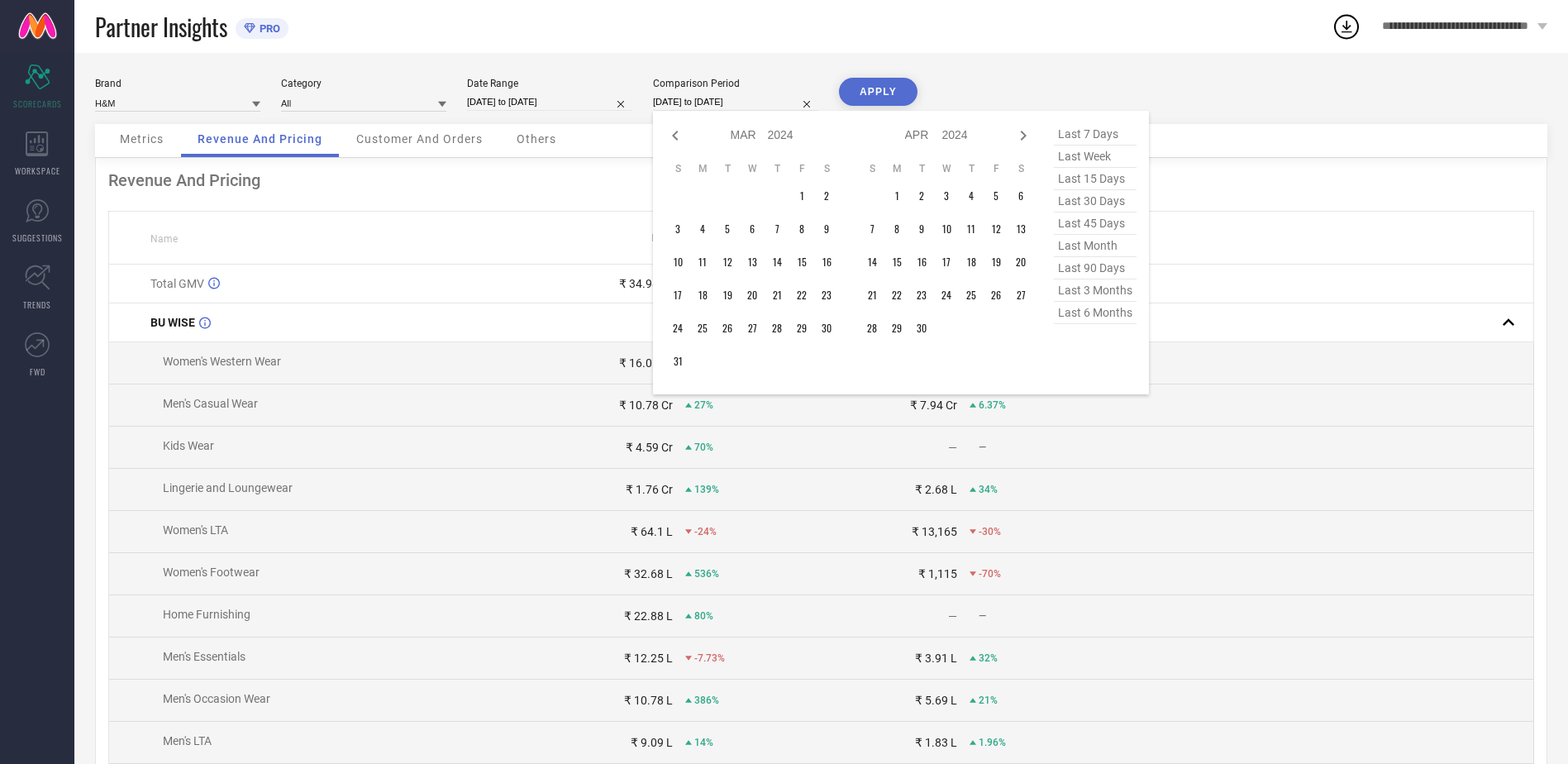
click at [677, 134] on icon at bounding box center [675, 135] width 20 height 20
select select "1"
select select "2024"
select select "2"
select select "2024"
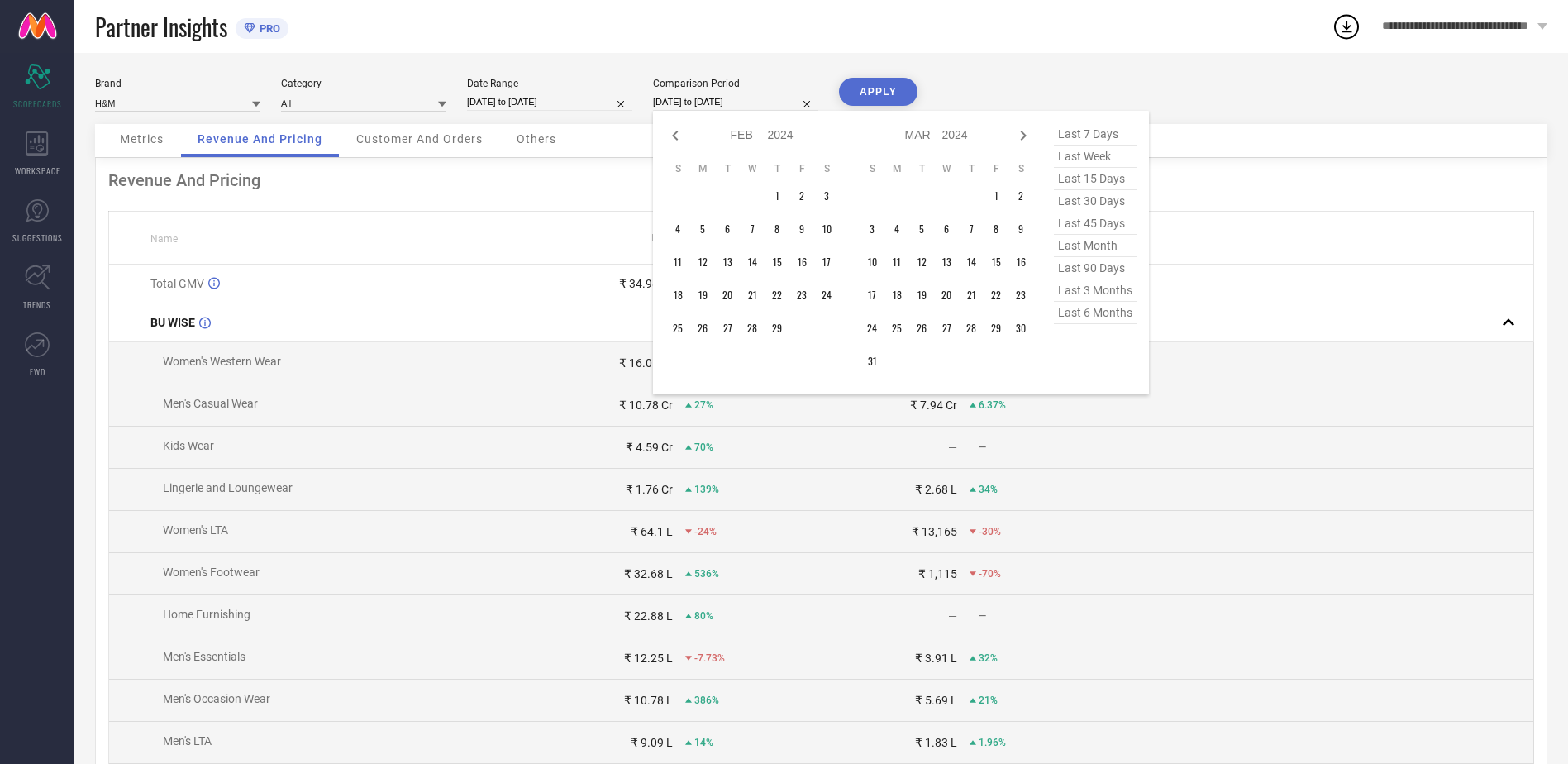
click at [677, 134] on icon at bounding box center [675, 135] width 20 height 20
select select "2024"
select select "1"
select select "2024"
click at [677, 134] on icon at bounding box center [675, 135] width 20 height 20
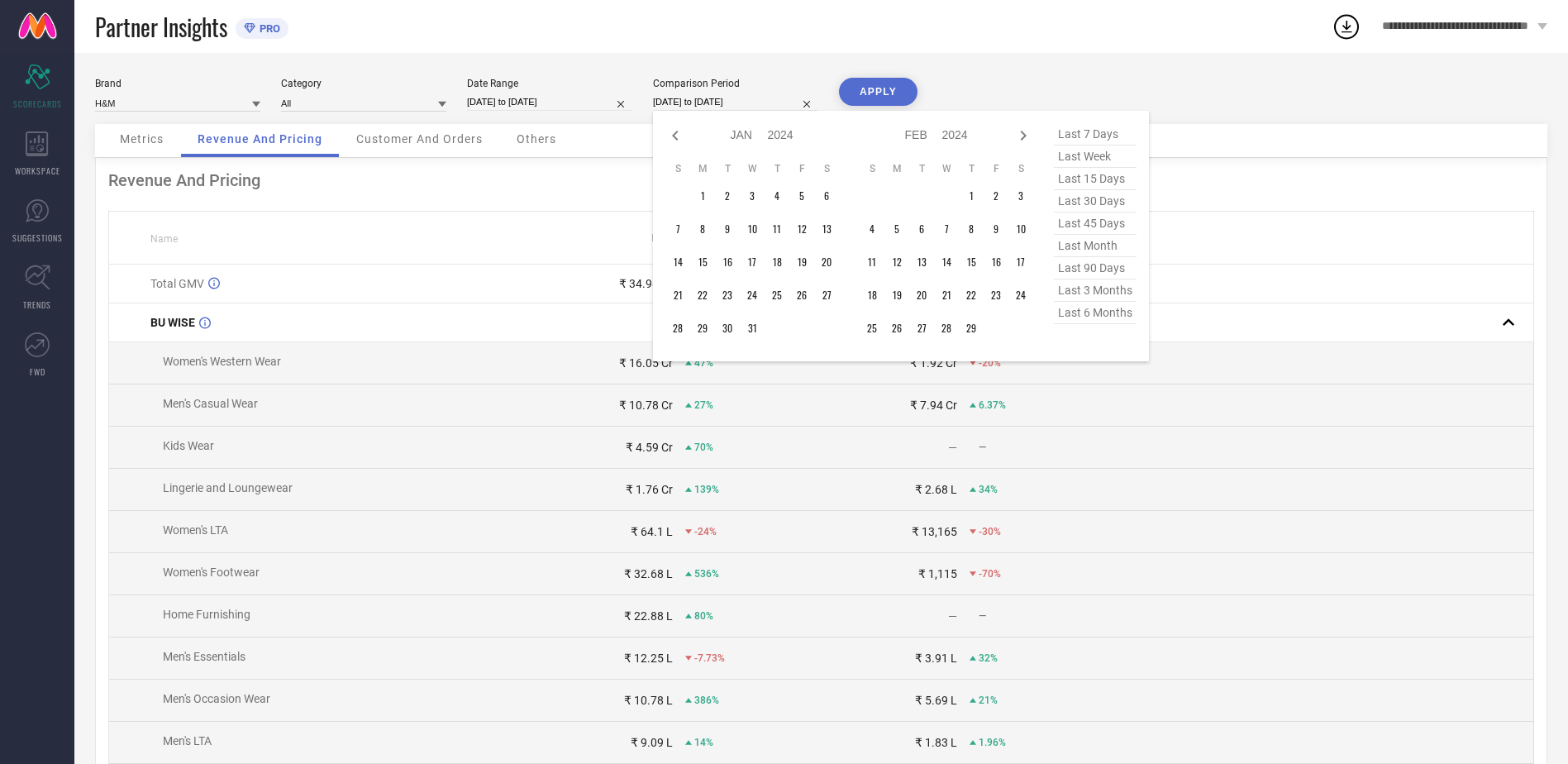
select select "11"
select select "2023"
select select "2024"
click at [677, 134] on icon at bounding box center [675, 135] width 20 height 20
select select "10"
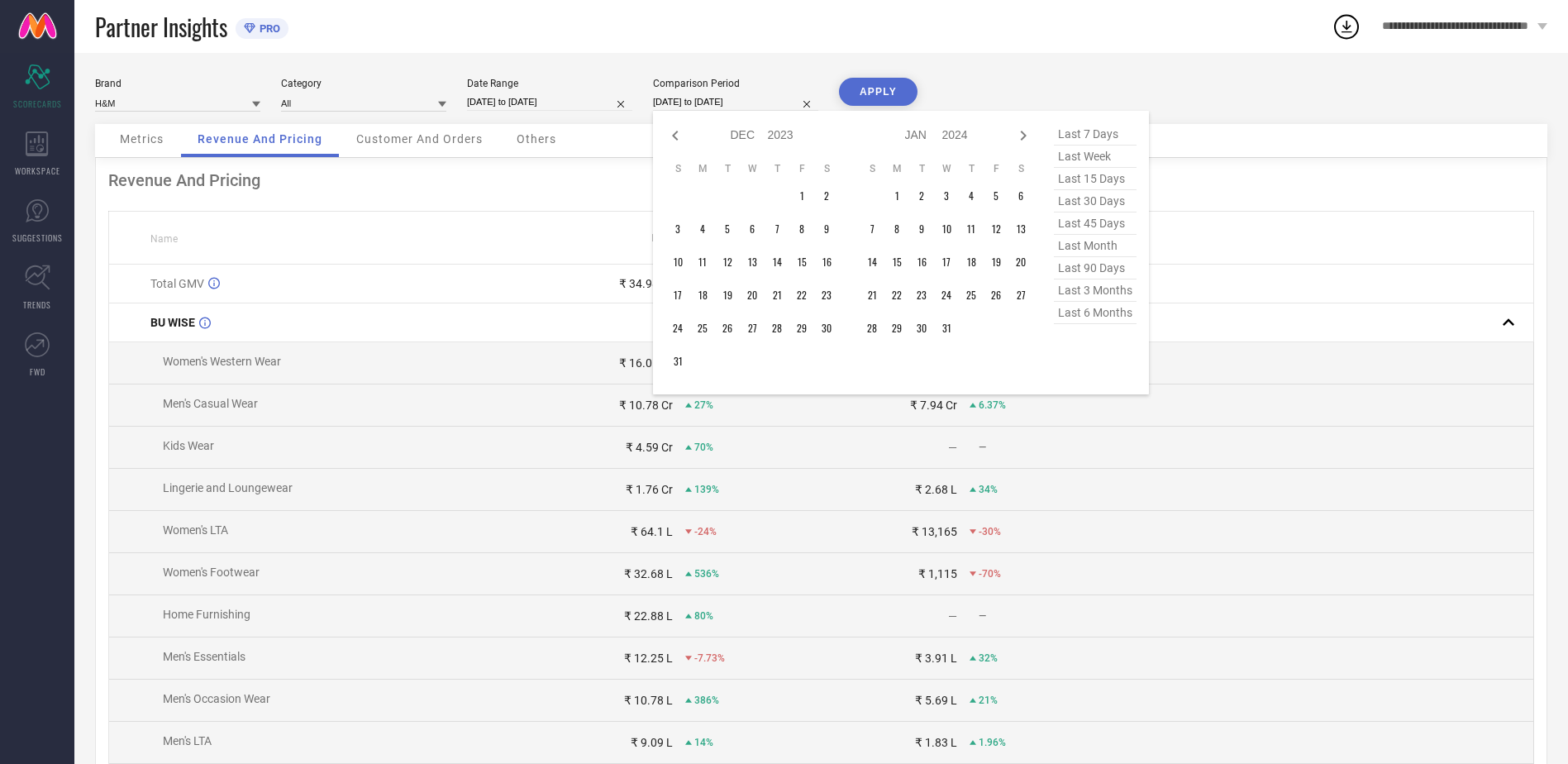
select select "2023"
select select "11"
select select "2023"
type input "After [DATE]"
click at [996, 189] on td "1" at bounding box center [996, 196] width 25 height 25
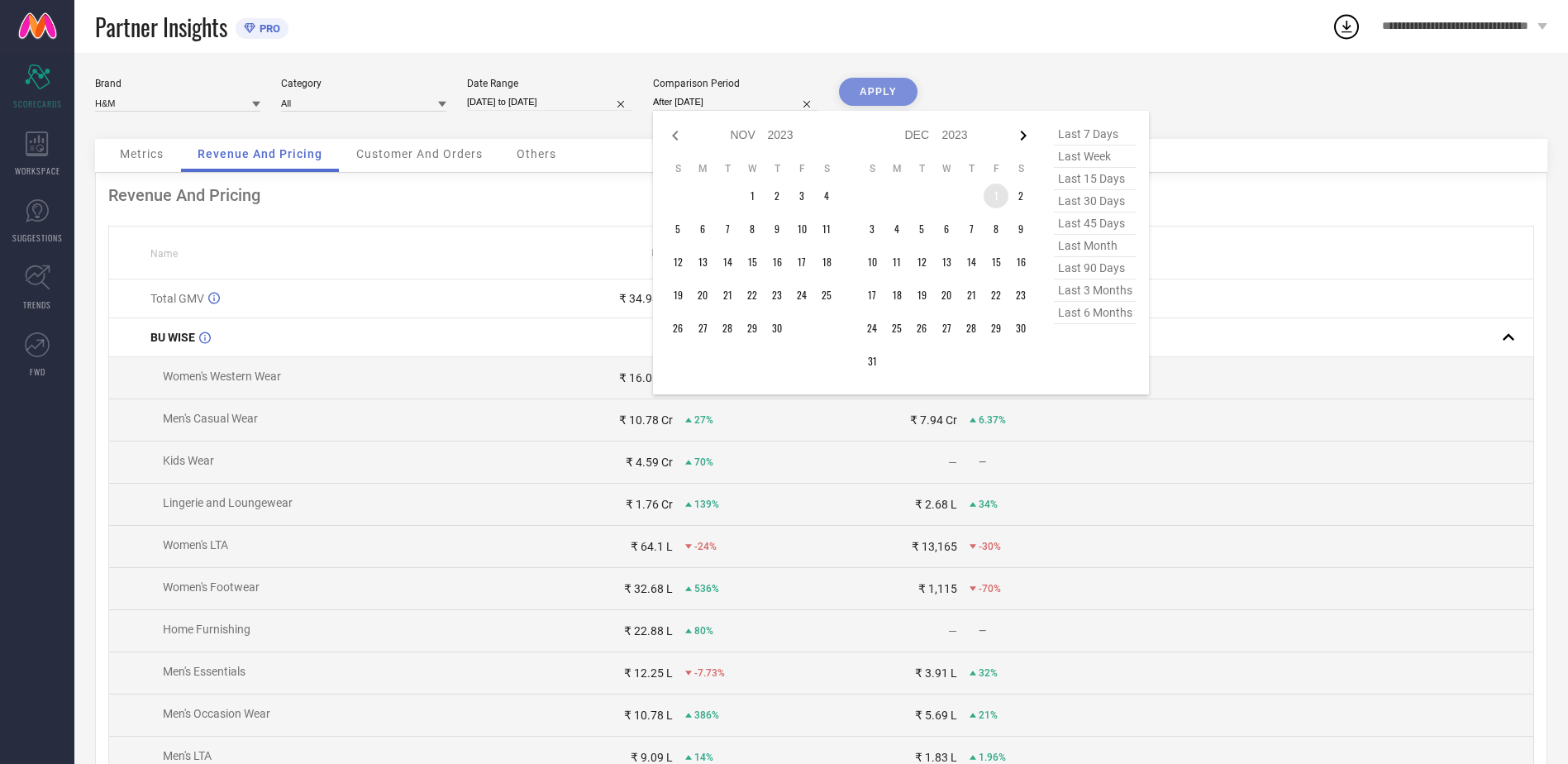
click at [1020, 133] on icon at bounding box center [1023, 135] width 20 height 20
select select "2024"
select select "1"
select select "2024"
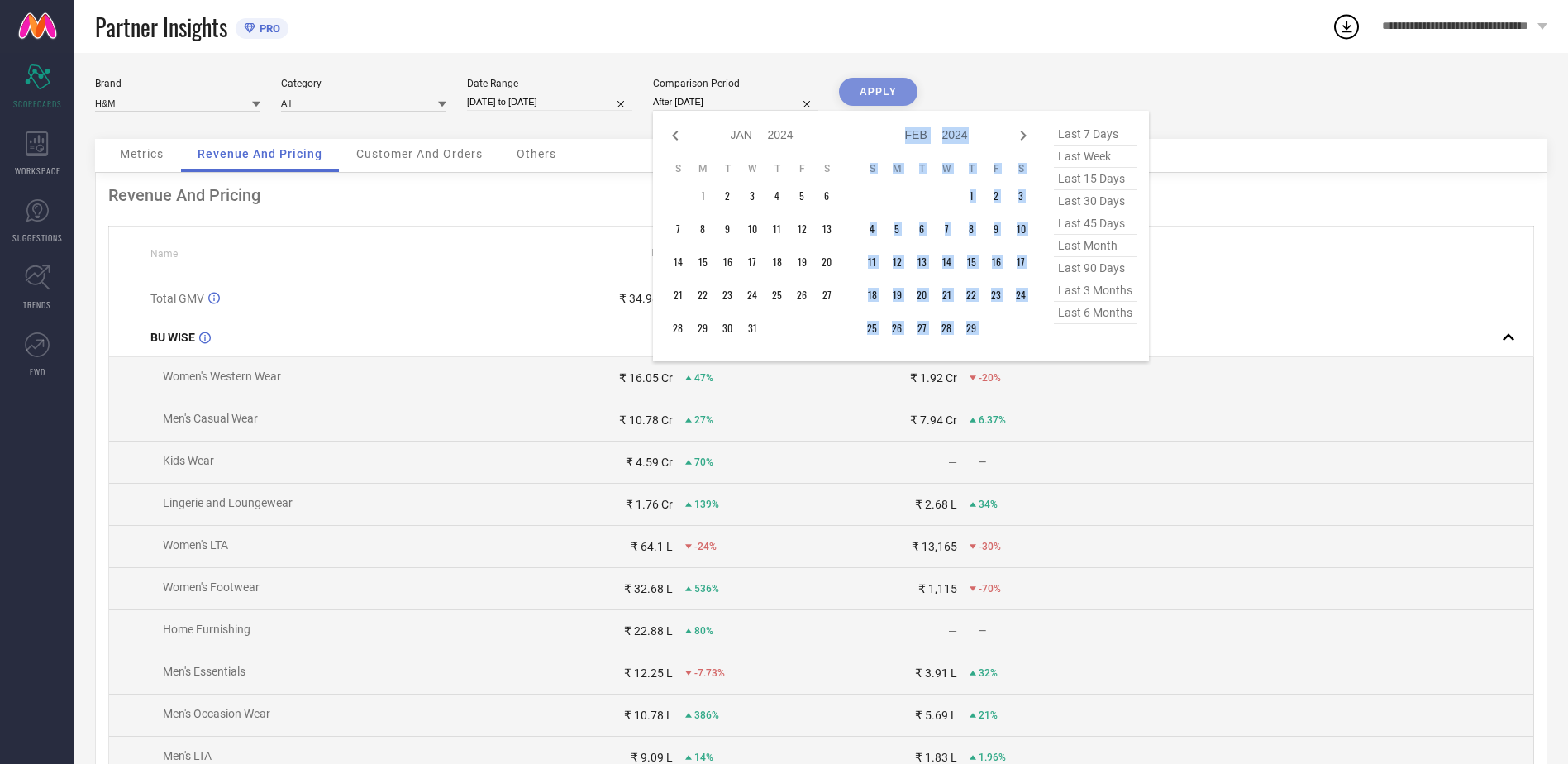
click at [1020, 133] on icon at bounding box center [1023, 135] width 20 height 20
select select "1"
select select "2024"
select select "2"
select select "2024"
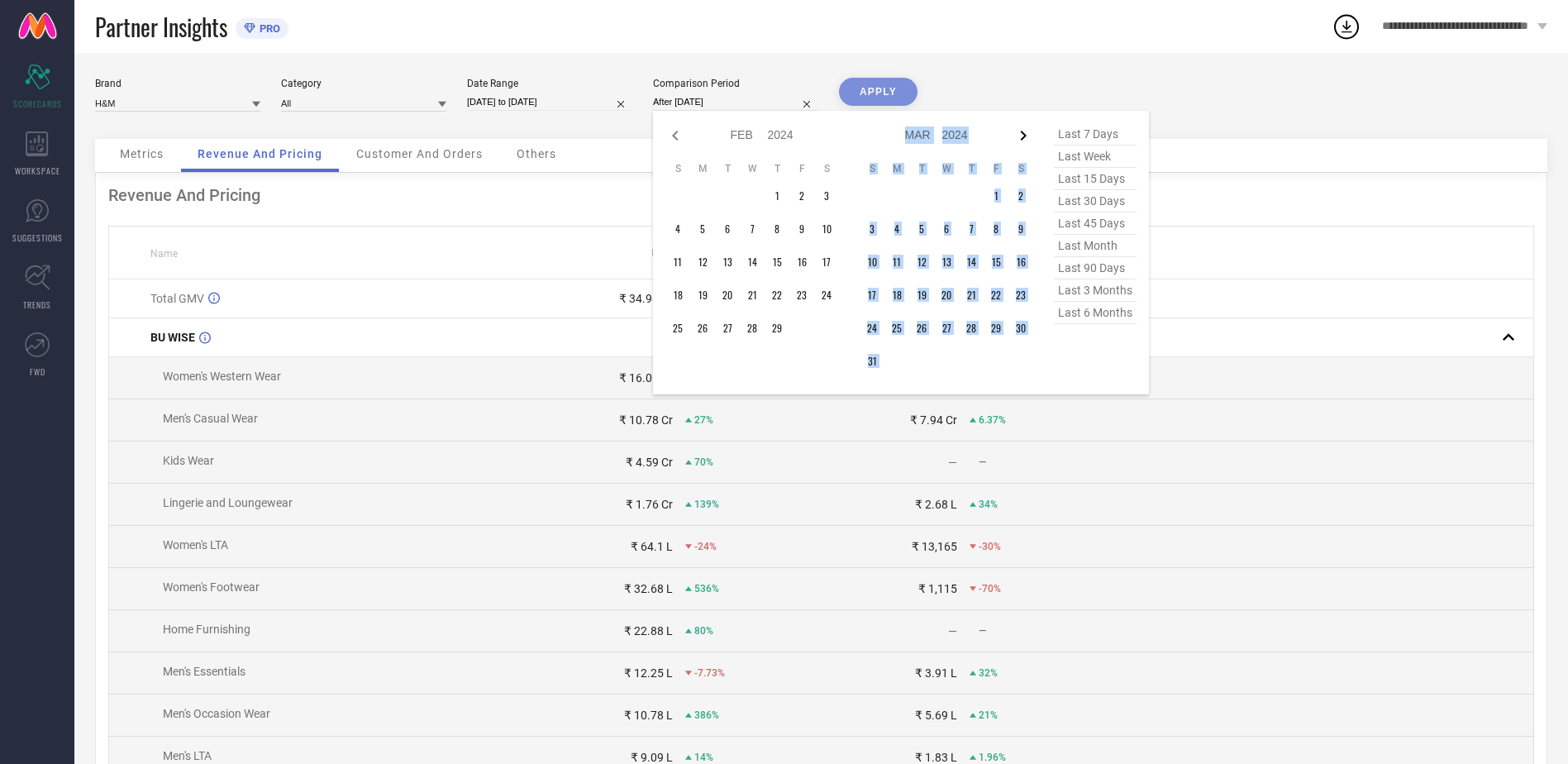
click at [1020, 133] on icon at bounding box center [1023, 135] width 20 height 20
select select "2"
select select "2024"
select select "3"
select select "2024"
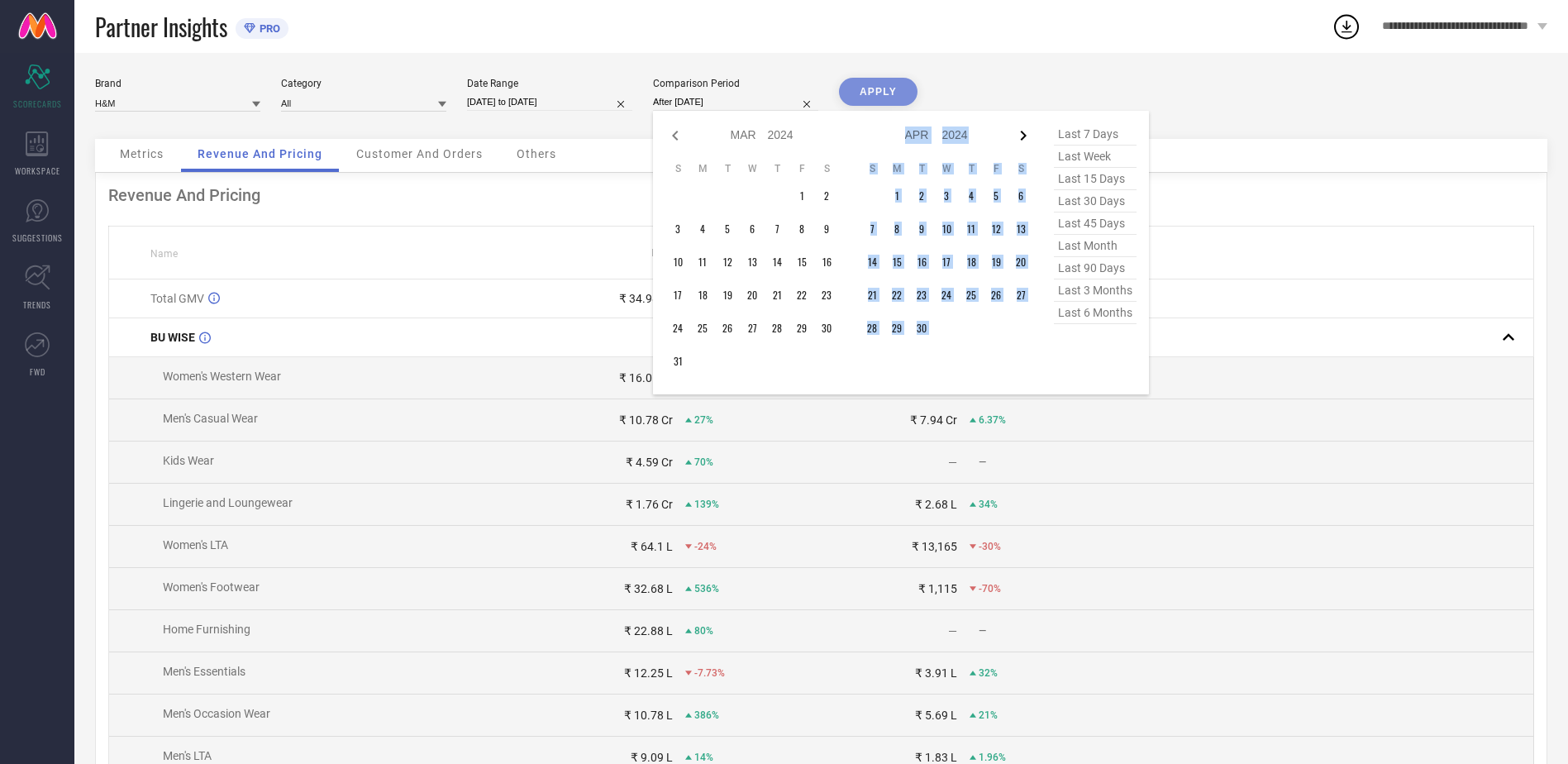
click at [1020, 133] on icon at bounding box center [1023, 135] width 20 height 20
select select "3"
select select "2024"
select select "4"
select select "2024"
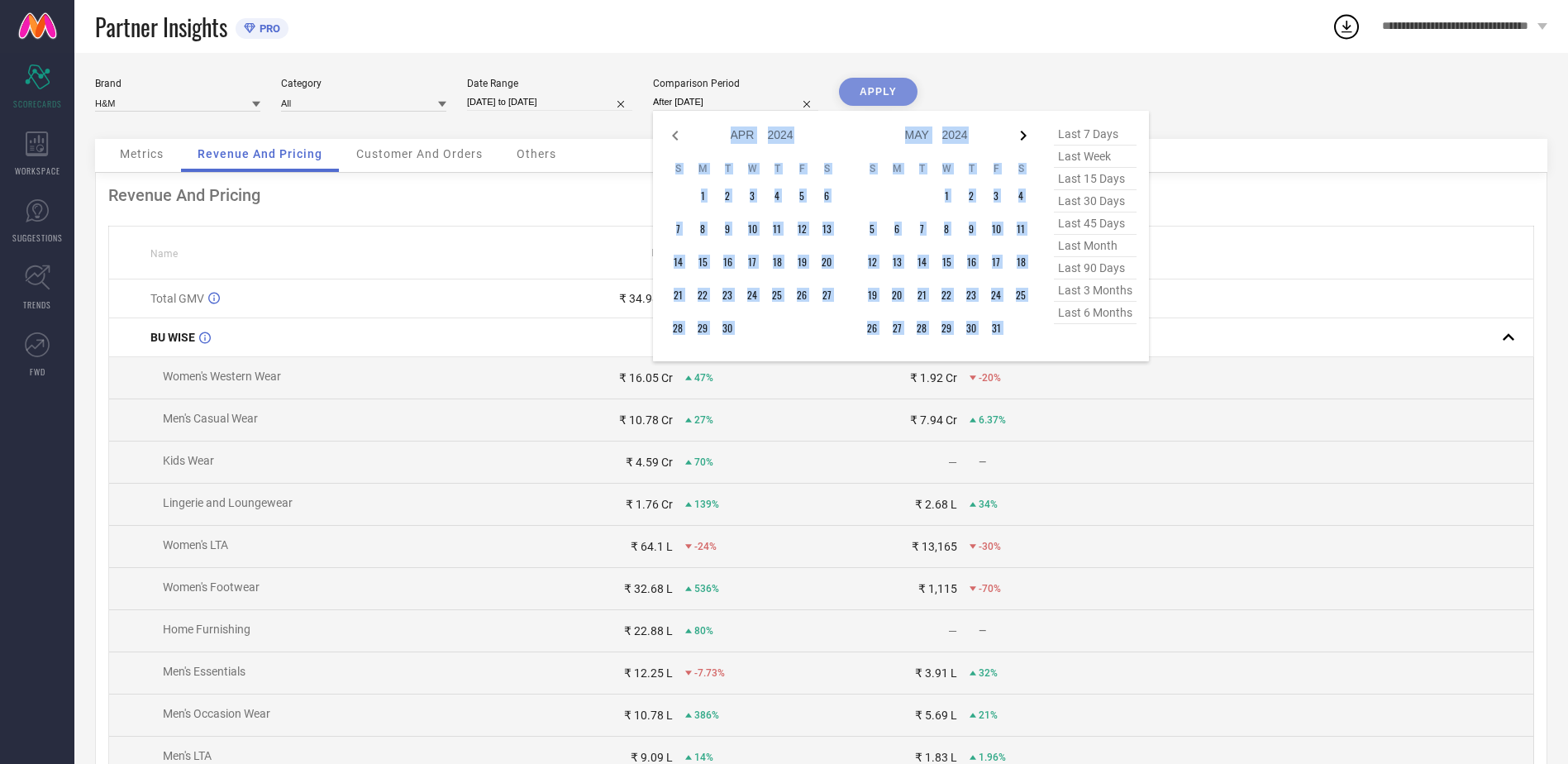
click at [1020, 133] on icon at bounding box center [1023, 135] width 20 height 20
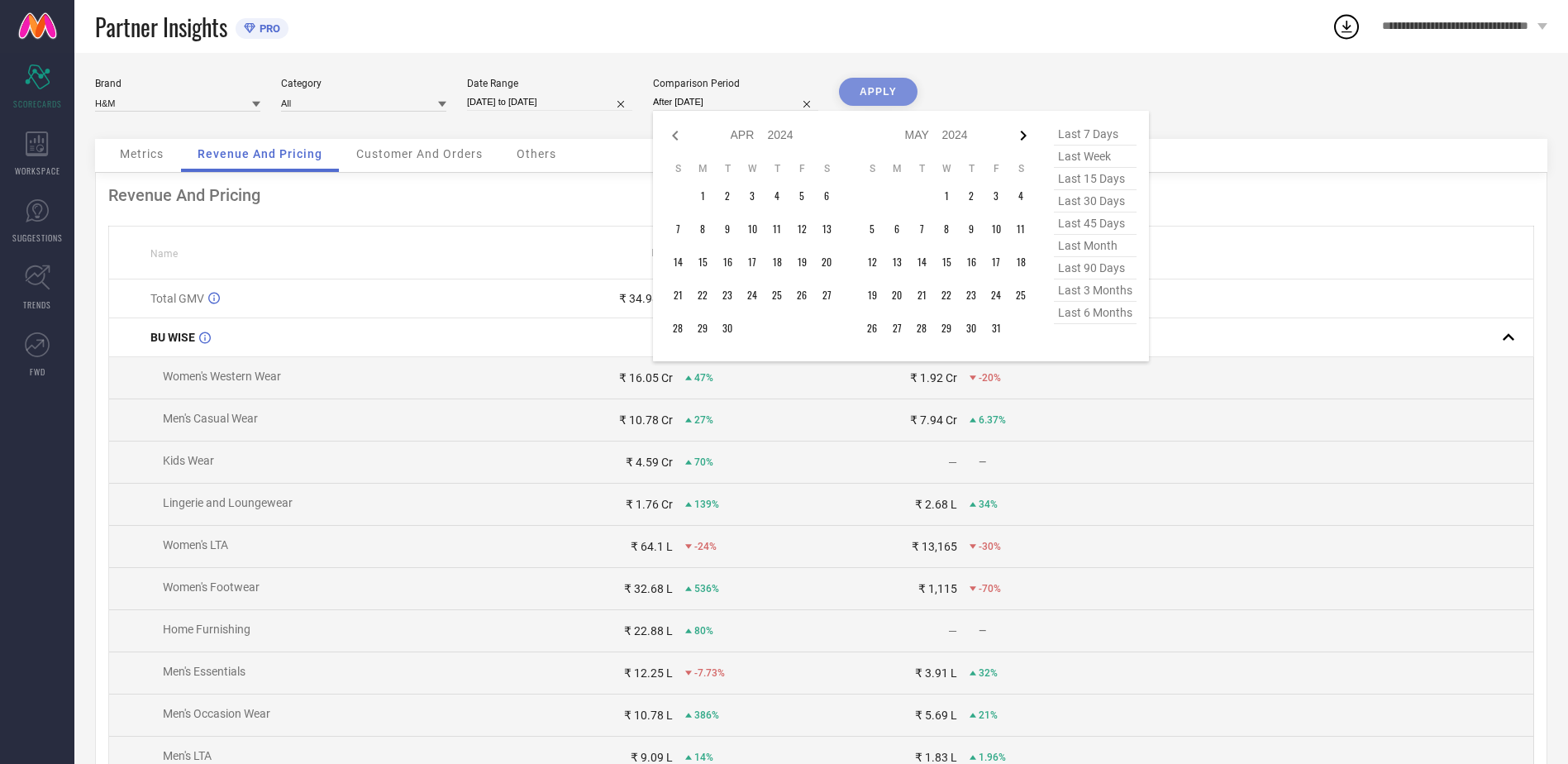
select select "4"
select select "2024"
select select "5"
select select "2024"
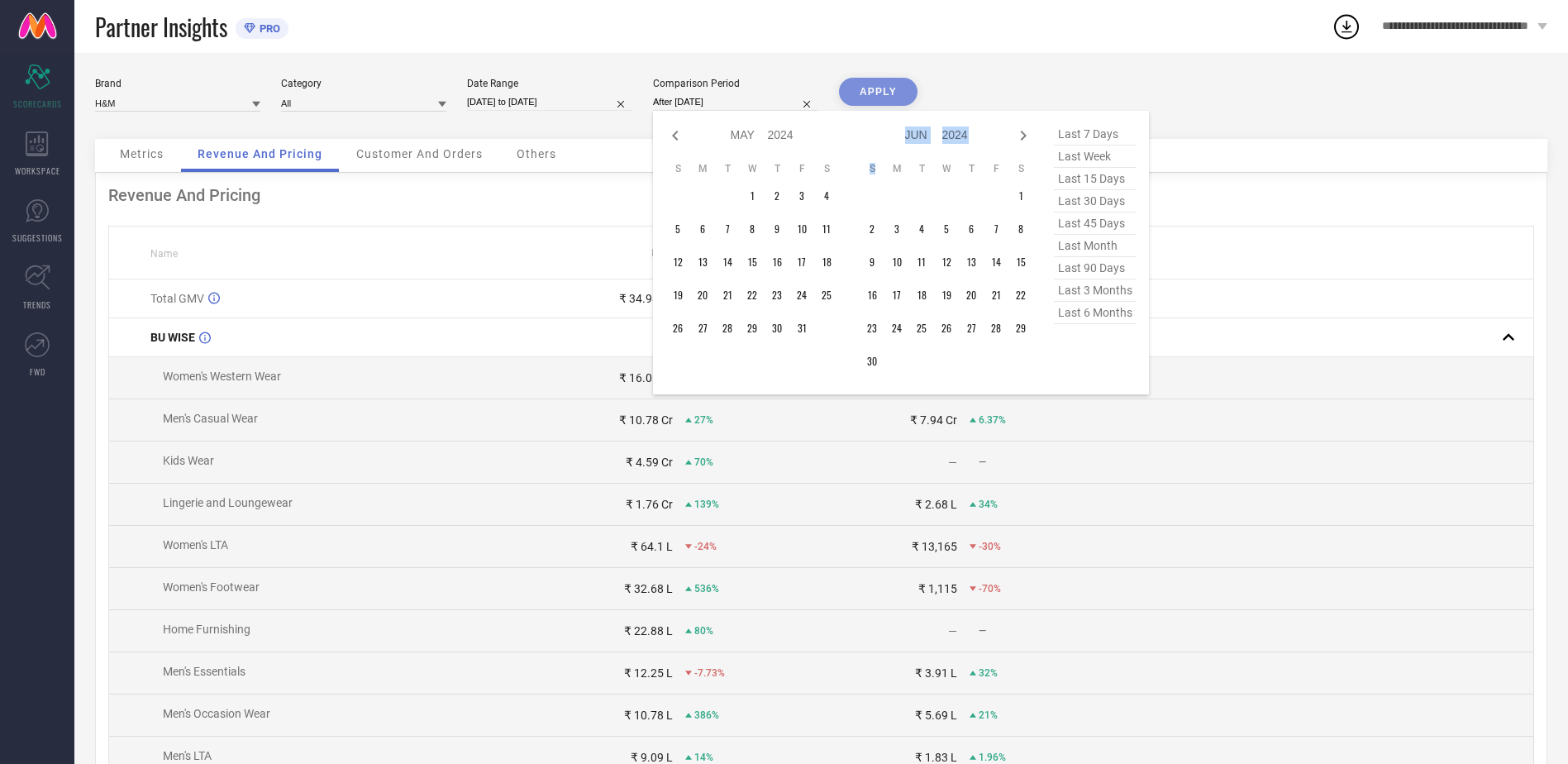
click at [1020, 133] on icon at bounding box center [1023, 135] width 20 height 20
select select "5"
select select "2024"
select select "6"
select select "2024"
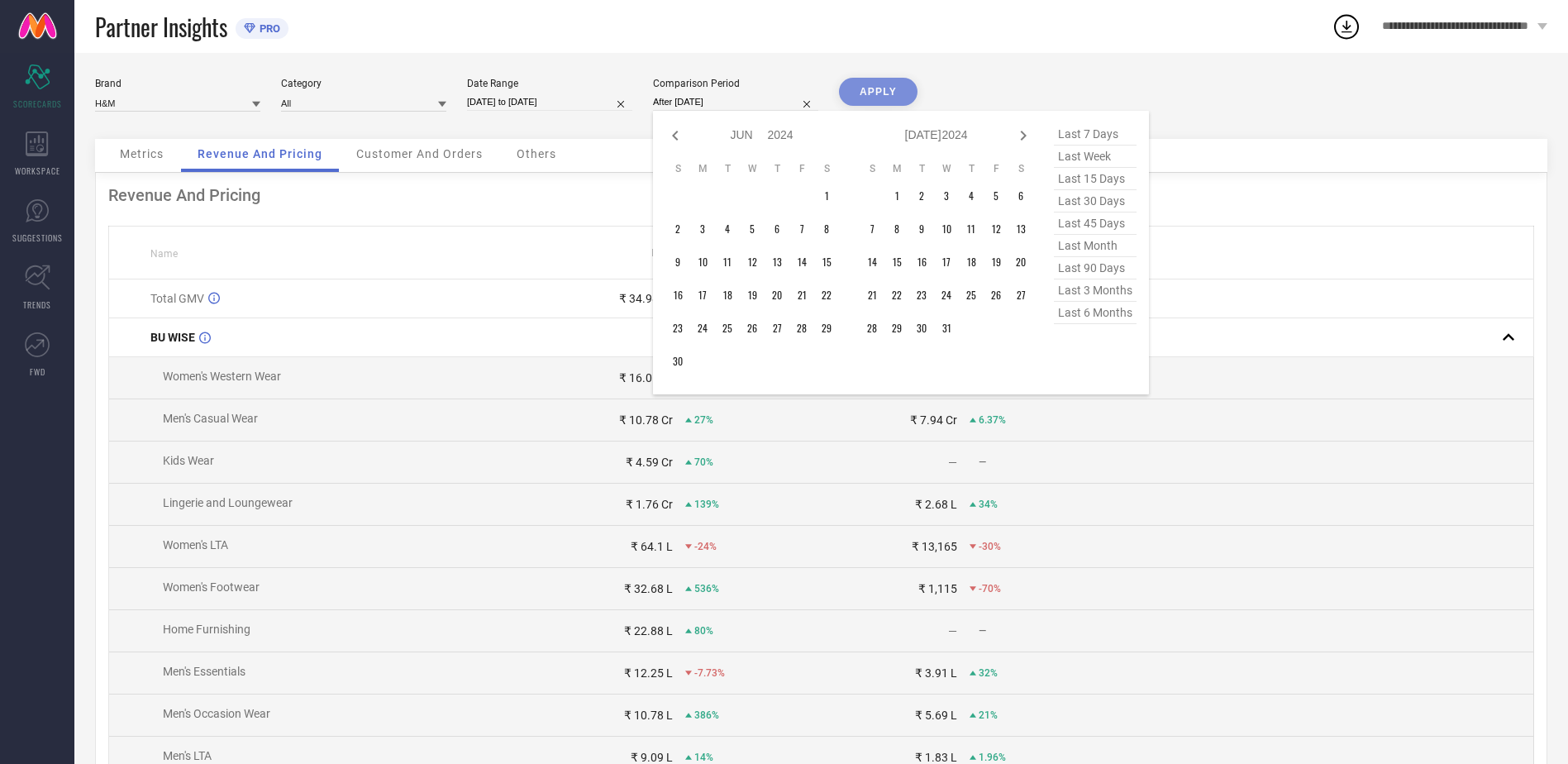
click at [1020, 133] on icon at bounding box center [1023, 135] width 20 height 20
select select "6"
select select "2024"
select select "7"
select select "2024"
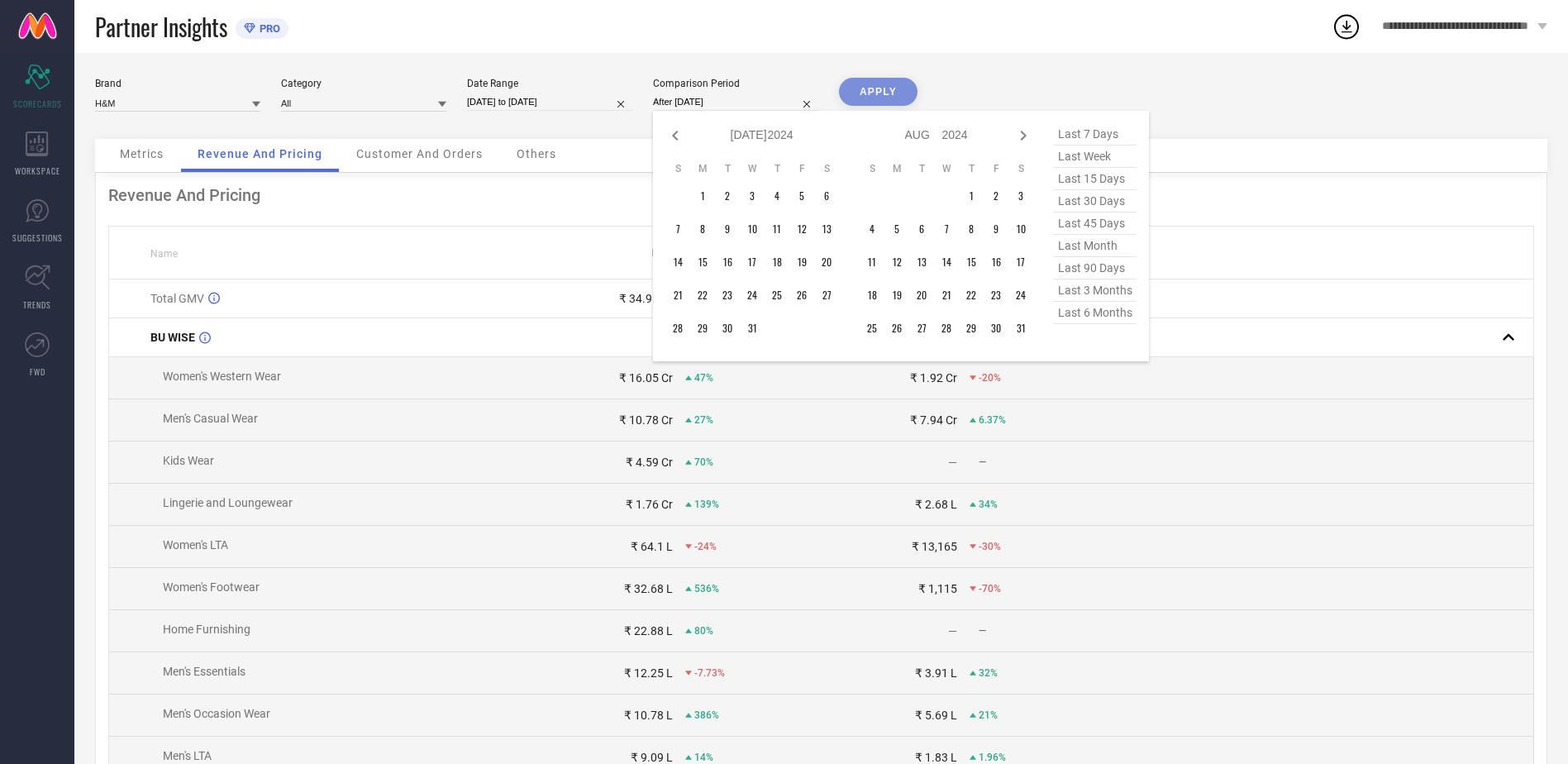
click at [1020, 133] on icon at bounding box center [1023, 135] width 20 height 20
select select "7"
select select "2024"
select select "8"
select select "2024"
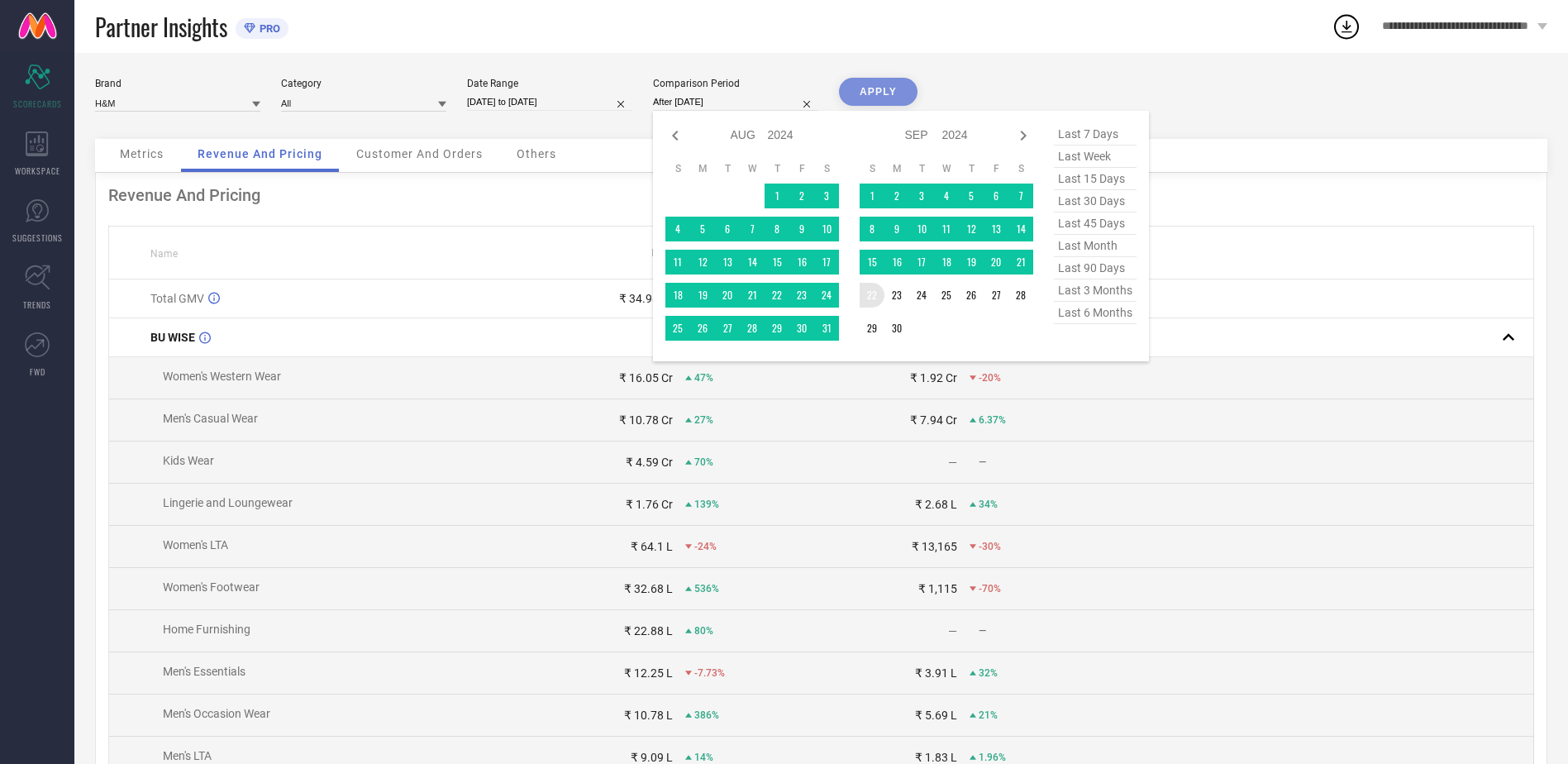
type input "[DATE] to [DATE]"
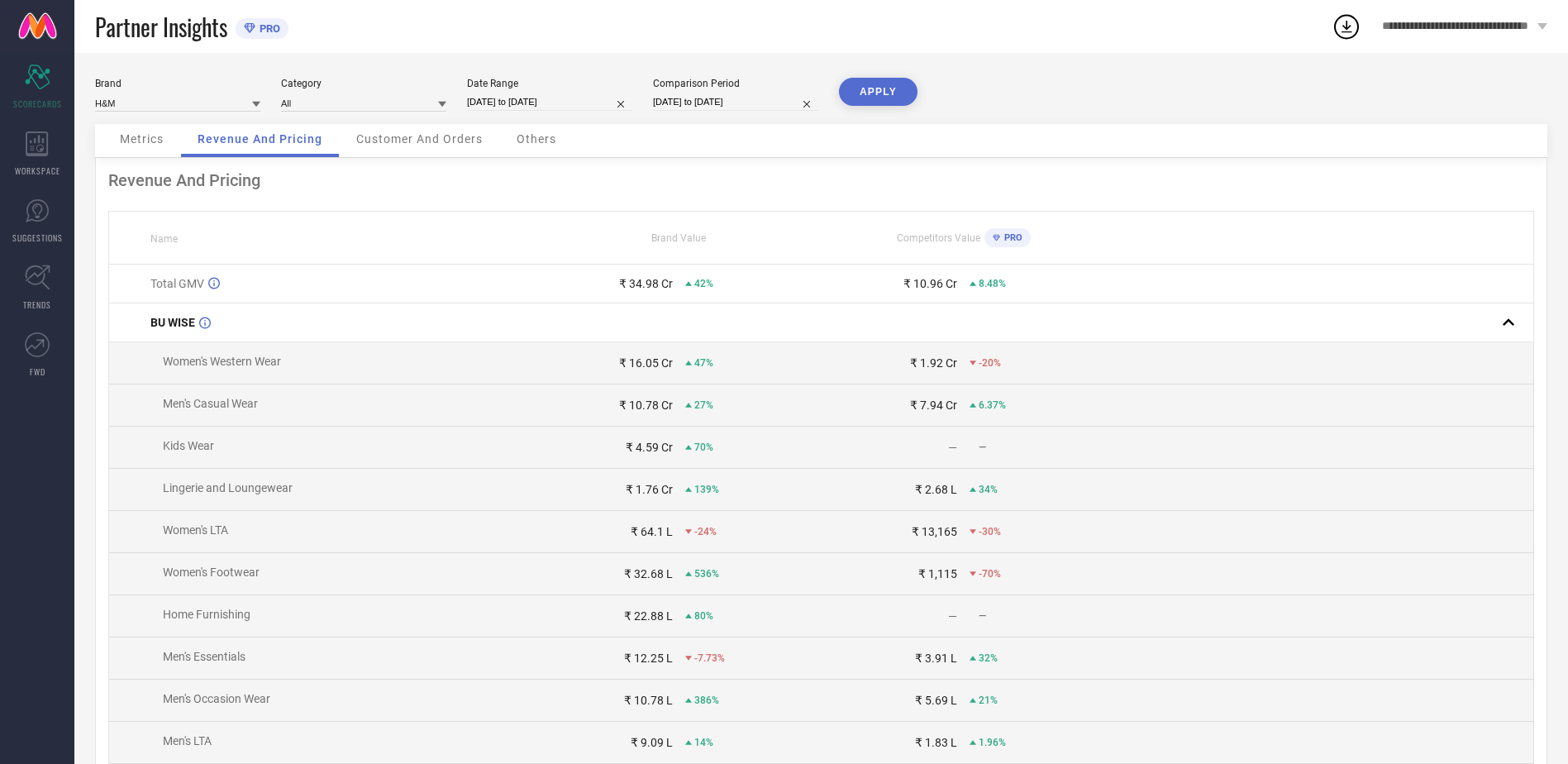
click at [876, 96] on button "APPLY" at bounding box center [878, 91] width 78 height 28
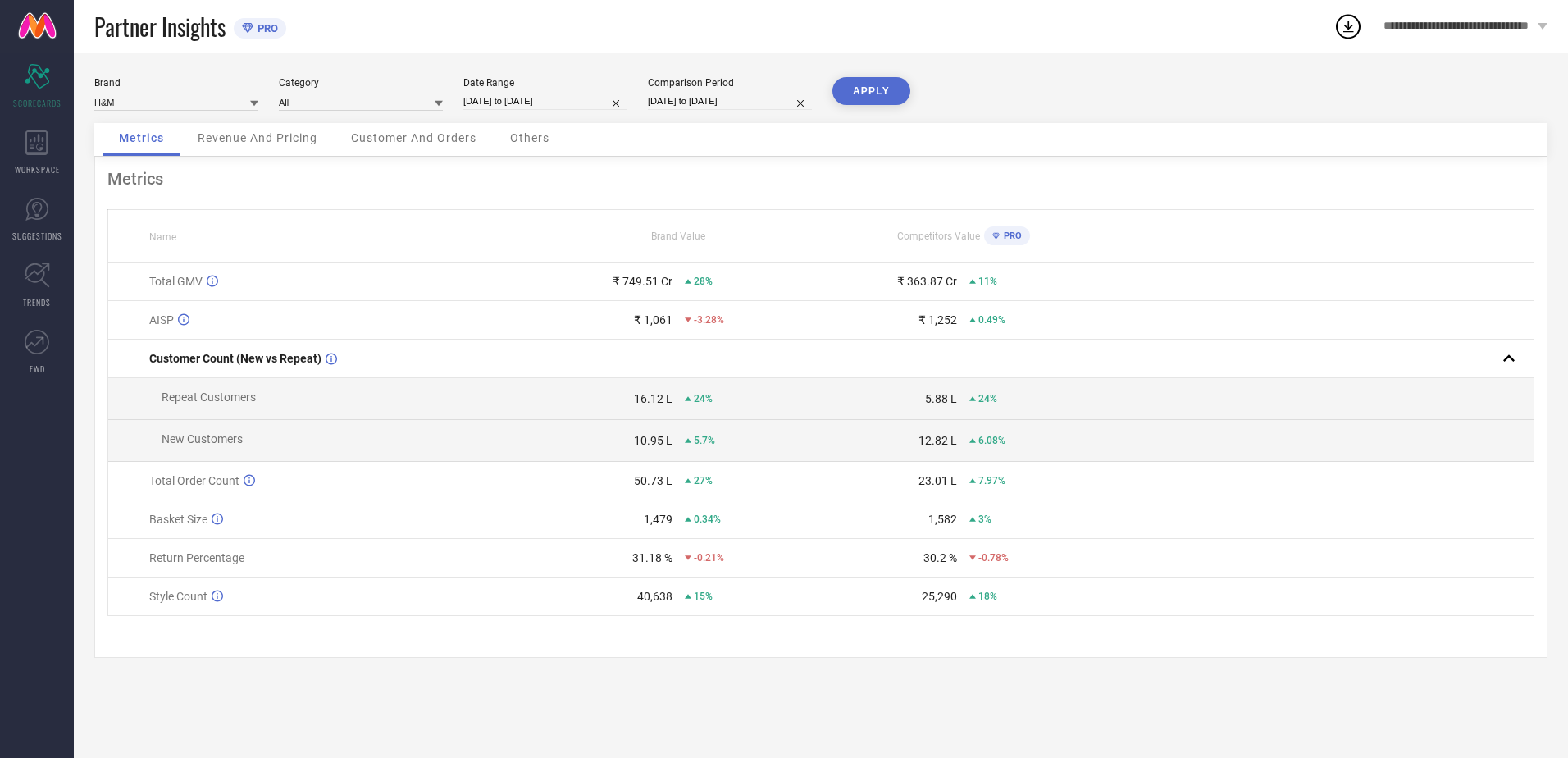
click at [416, 138] on span "Customer And Orders" at bounding box center [414, 138] width 126 height 13
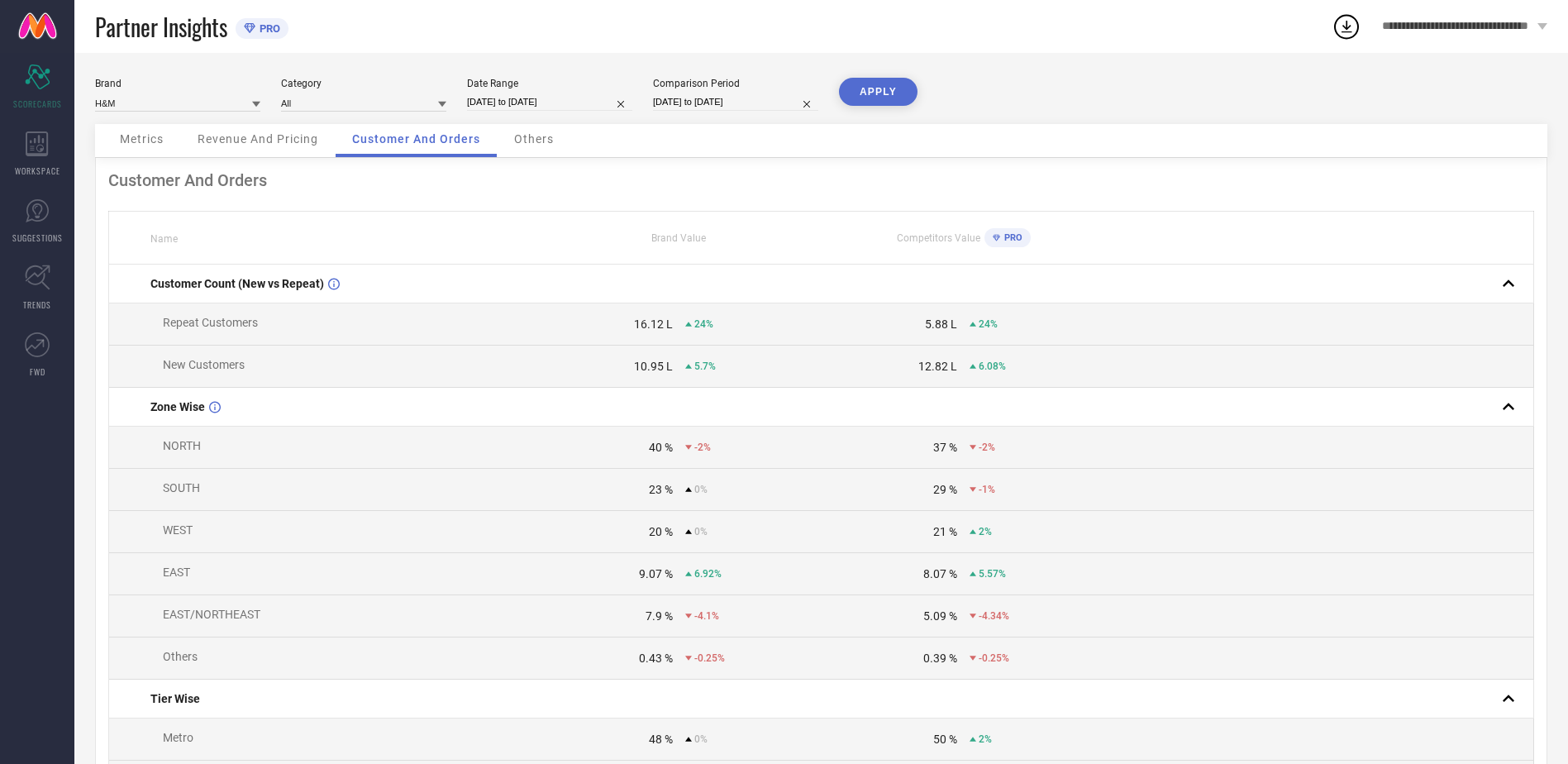
click at [519, 136] on span "Others" at bounding box center [534, 139] width 40 height 13
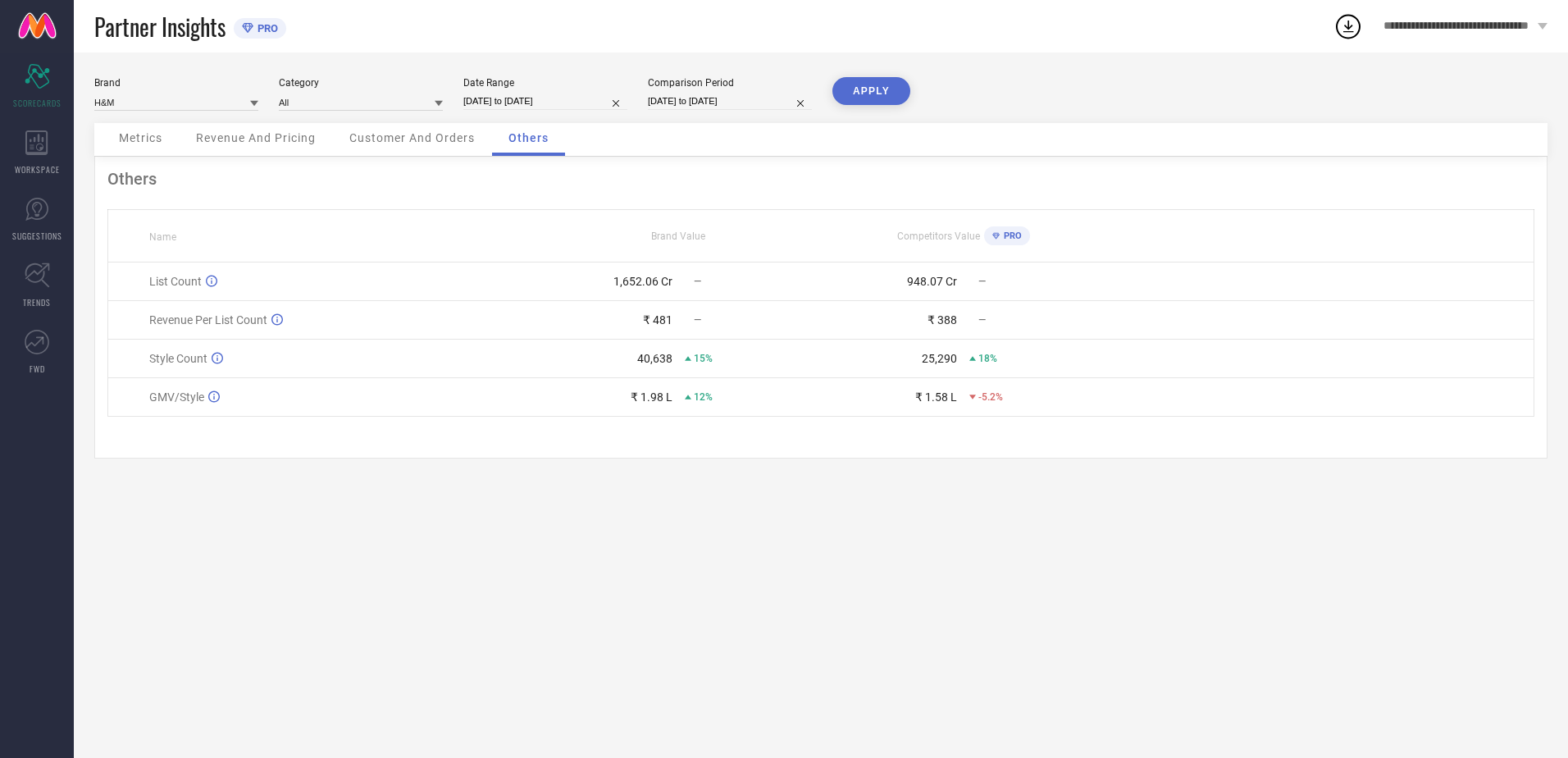
click at [653, 399] on div "₹ 1.98 L" at bounding box center [652, 397] width 42 height 13
copy div "1.98"
drag, startPoint x: 265, startPoint y: 320, endPoint x: 148, endPoint y: 315, distance: 117.1
click at [148, 315] on td "Revenue Per List Count" at bounding box center [322, 320] width 428 height 39
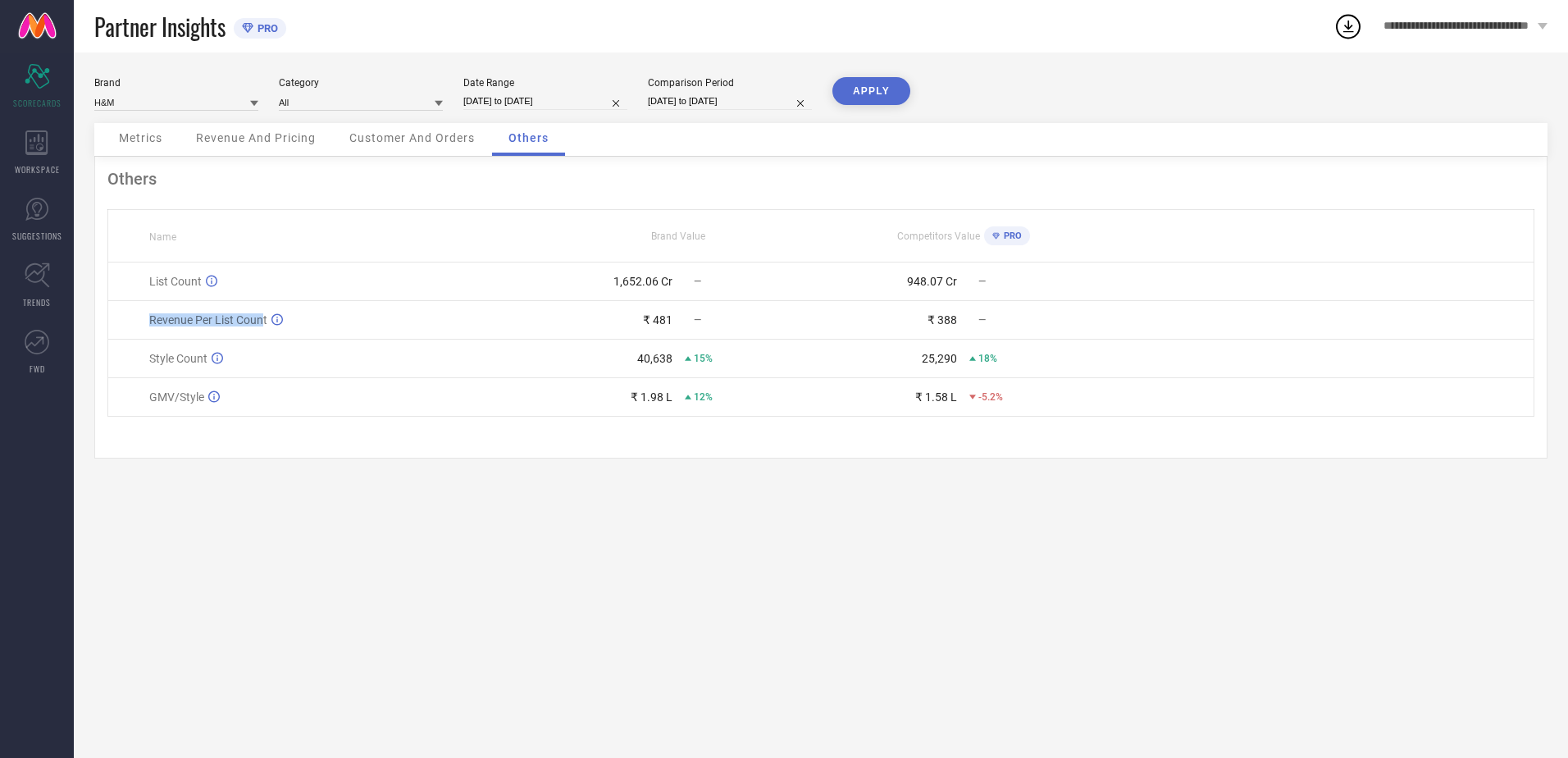
copy span "Revenue Per List Coun"
click at [142, 133] on span "Metrics" at bounding box center [141, 138] width 44 height 13
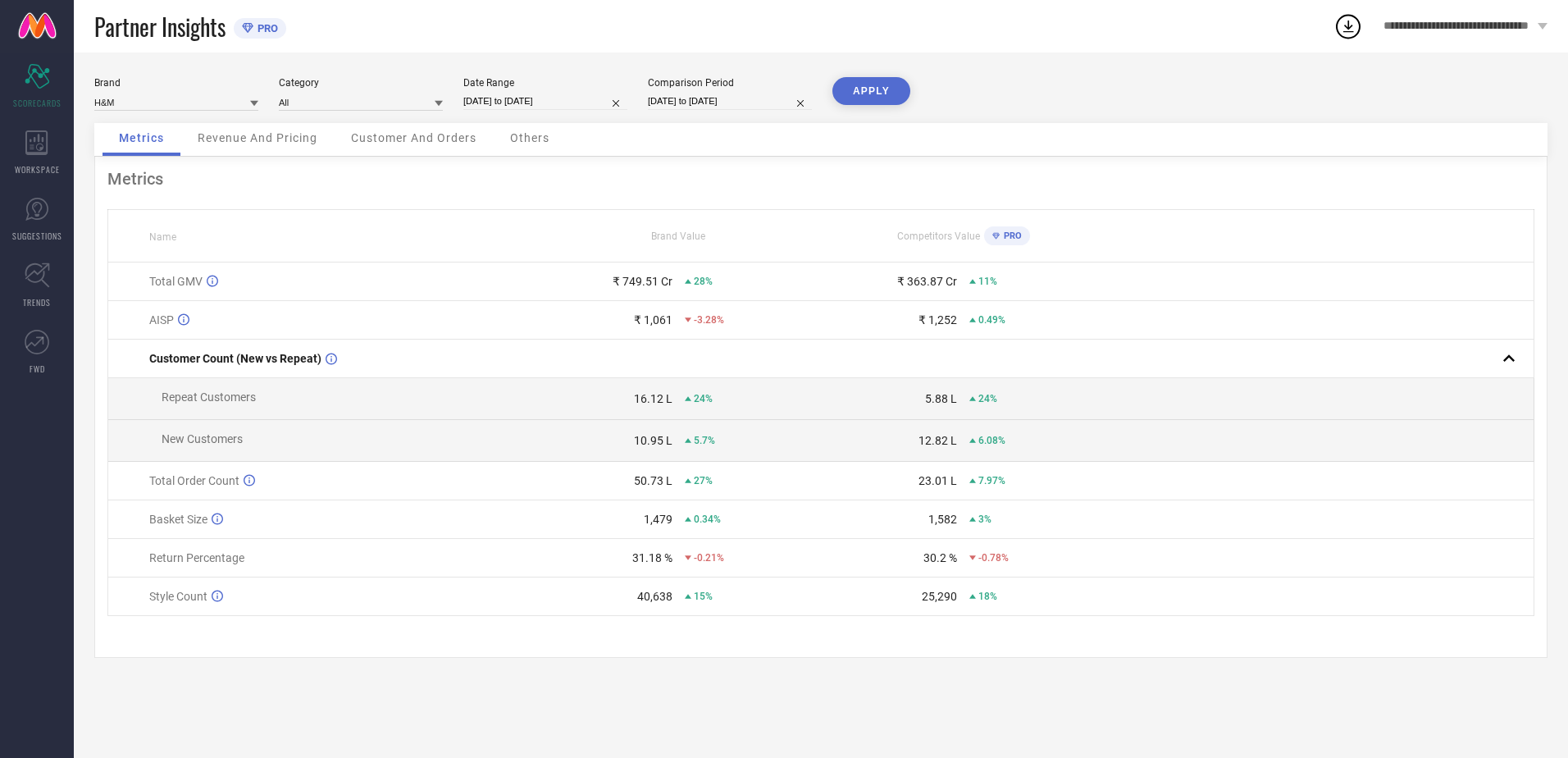
click at [441, 138] on span "Customer And Orders" at bounding box center [414, 138] width 126 height 13
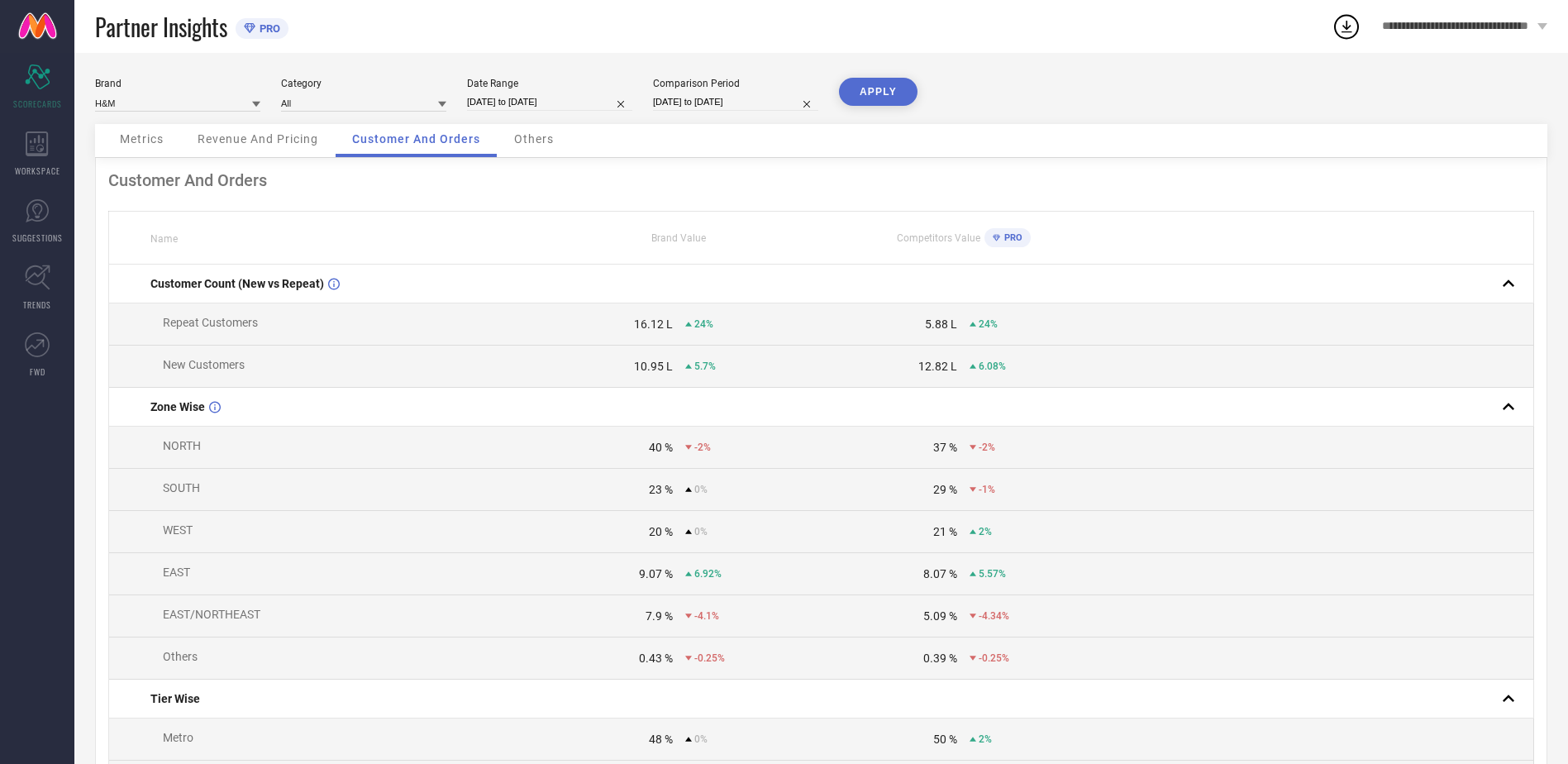
click at [545, 141] on span "Others" at bounding box center [534, 139] width 40 height 13
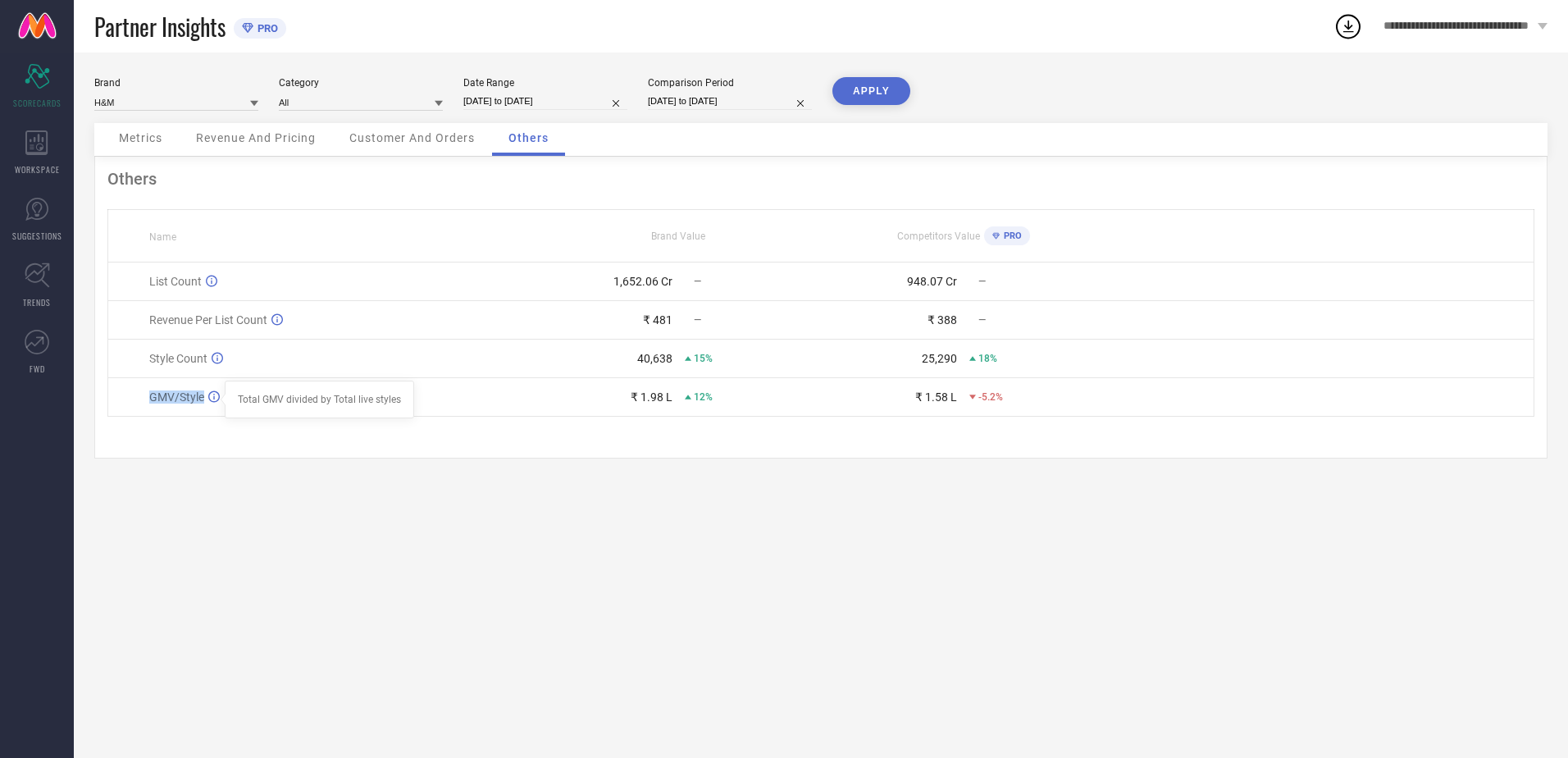
drag, startPoint x: 147, startPoint y: 403, endPoint x: 219, endPoint y: 402, distance: 72.0
click at [219, 402] on td "GMV/Style Total GMV divided by Total live styles" at bounding box center [322, 397] width 428 height 39
click at [212, 399] on icon at bounding box center [214, 397] width 11 height 12
drag, startPoint x: 709, startPoint y: 399, endPoint x: 687, endPoint y: 401, distance: 22.1
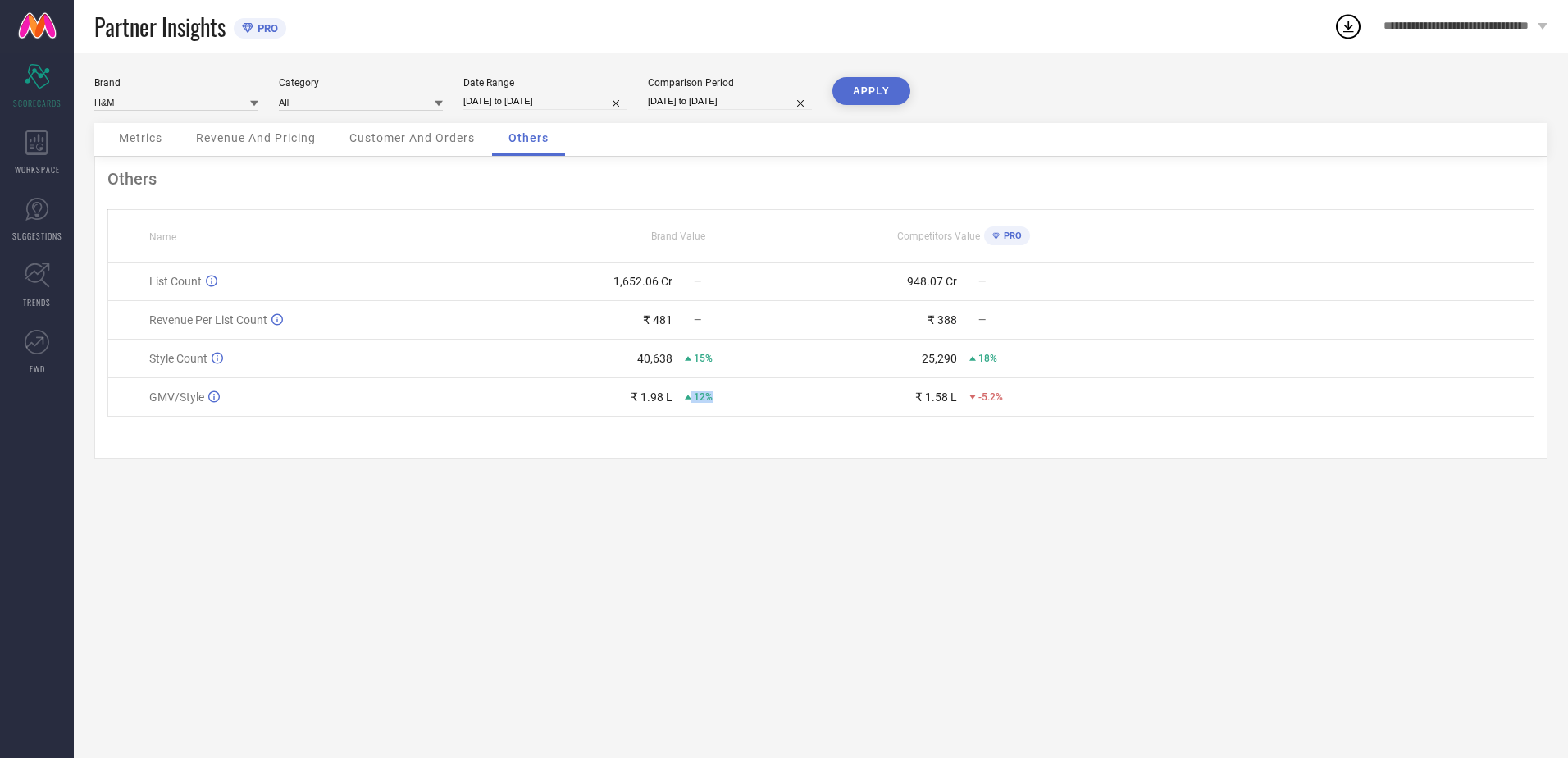
click at [687, 401] on div "12%" at bounding box center [698, 397] width 27 height 11
drag, startPoint x: 144, startPoint y: 405, endPoint x: 718, endPoint y: 403, distance: 574.0
click at [718, 403] on tr "GMV/Style ₹ 1.98 L 12% ₹ 1.58 L -5.2%" at bounding box center [820, 397] width 1426 height 39
drag, startPoint x: 718, startPoint y: 403, endPoint x: 682, endPoint y: 431, distance: 45.6
click at [682, 431] on div "Others Name Brand Value Competitors Value PRO List Count 1,652.06 Cr — 948.07 C…" at bounding box center [821, 308] width 1453 height 302
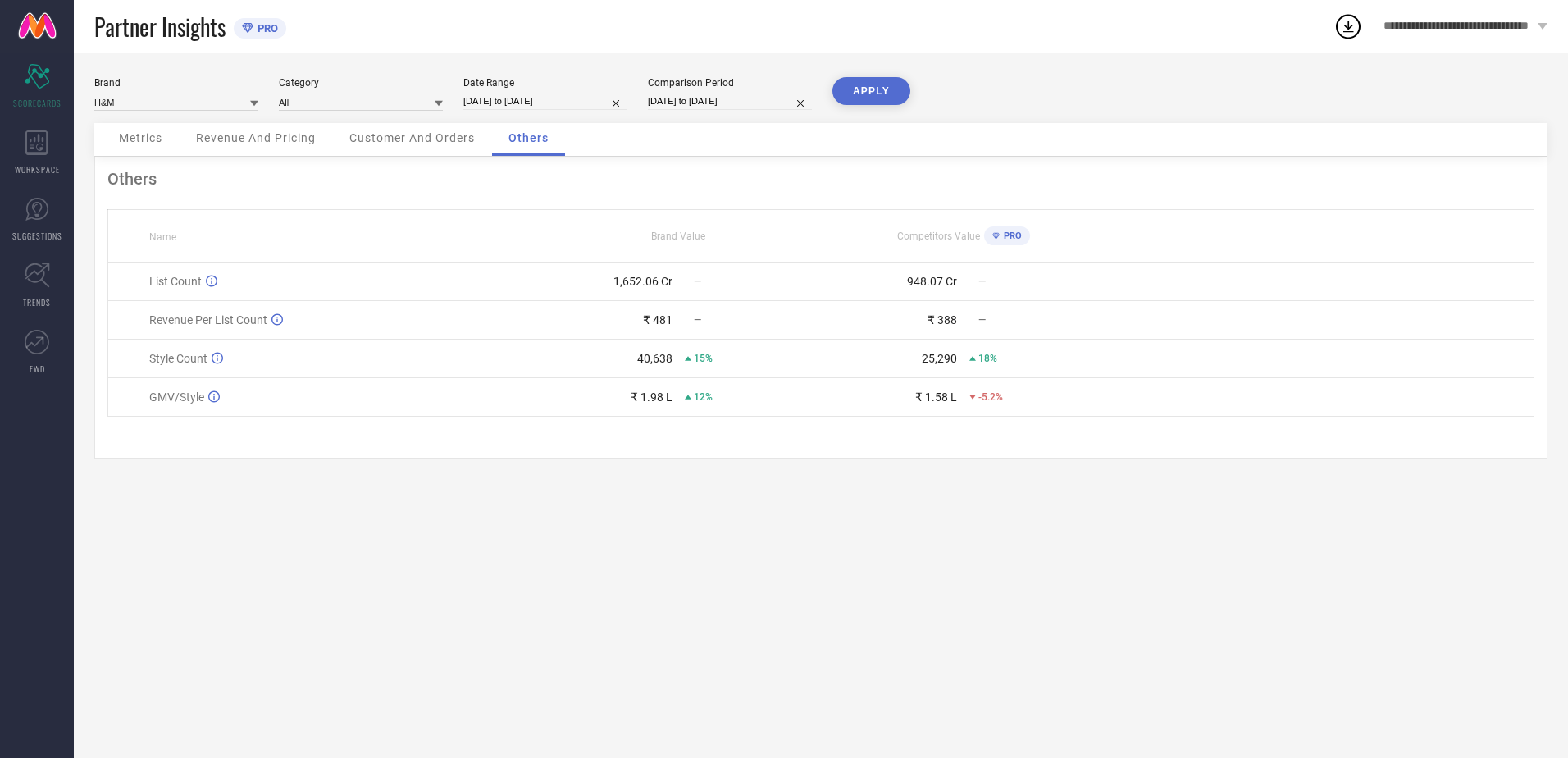
click at [131, 131] on div "Metrics" at bounding box center [140, 139] width 77 height 33
